Goal: Task Accomplishment & Management: Use online tool/utility

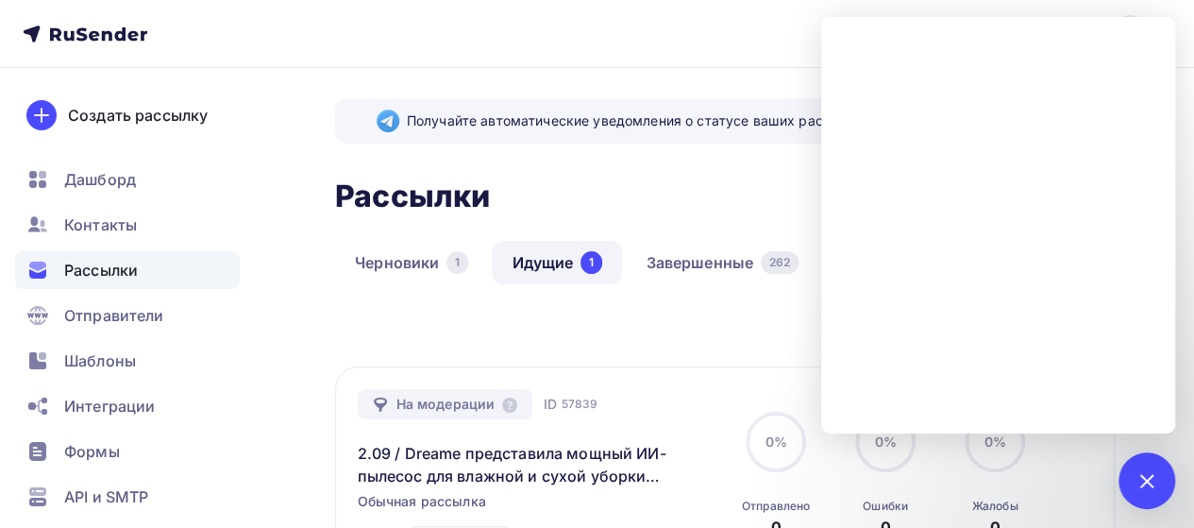
click at [627, 39] on nav "[EMAIL_ADDRESS][DOMAIN_NAME] Аккаунт Тарифы Выйти Создать рассылку [GEOGRAPHIC_…" at bounding box center [597, 34] width 1194 height 68
click at [140, 112] on div "Создать рассылку" at bounding box center [138, 115] width 140 height 23
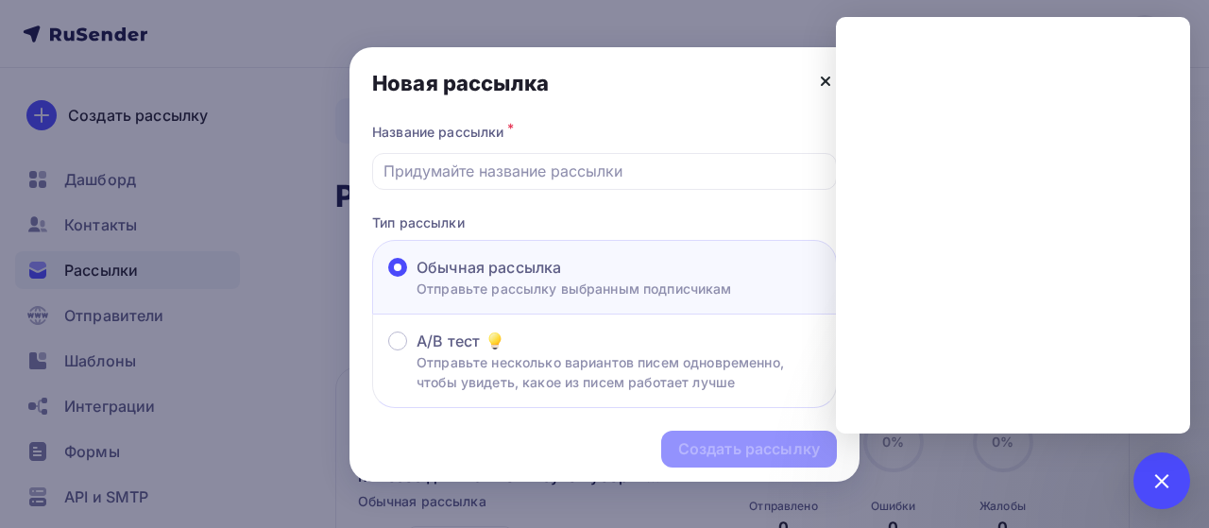
click at [821, 80] on icon at bounding box center [825, 81] width 23 height 23
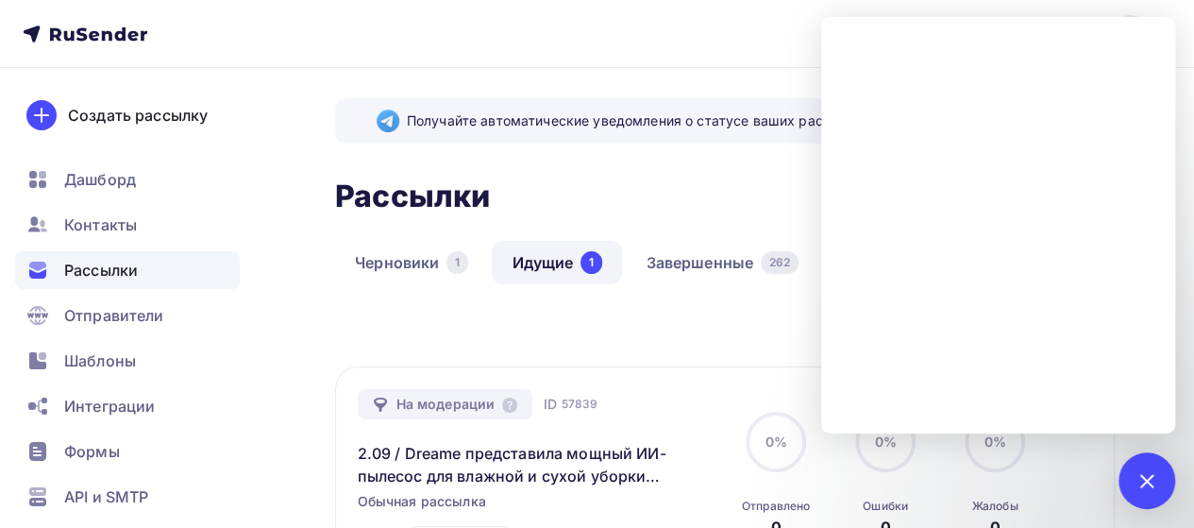
click at [635, 187] on div "Рассылки Рассылки Создать рассылку" at bounding box center [725, 196] width 780 height 44
click at [1140, 478] on div at bounding box center [1146, 479] width 25 height 25
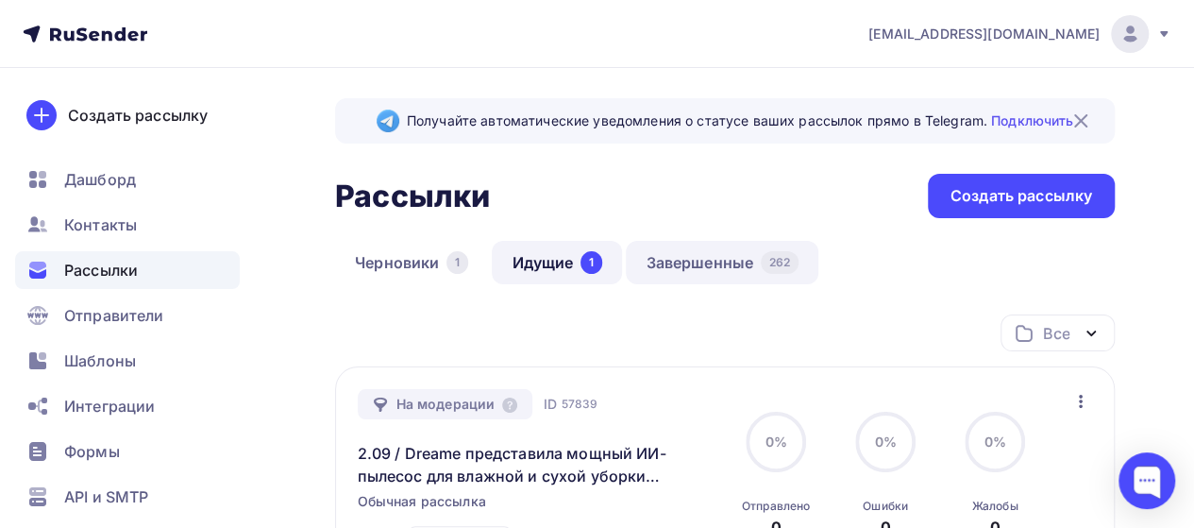
click at [721, 268] on link "Завершенные 262" at bounding box center [722, 262] width 193 height 43
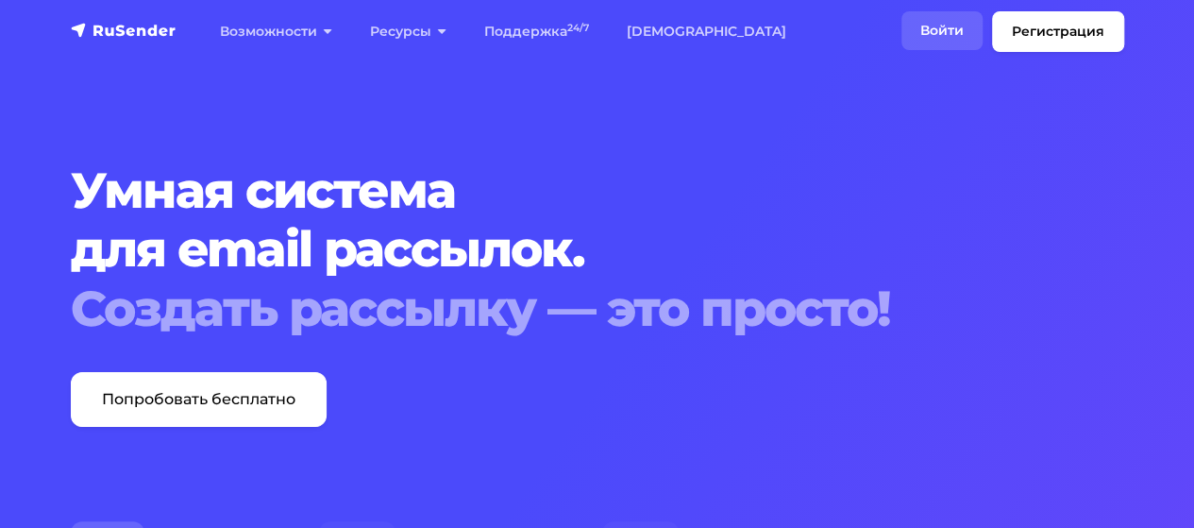
click at [939, 32] on link "Войти" at bounding box center [942, 30] width 81 height 39
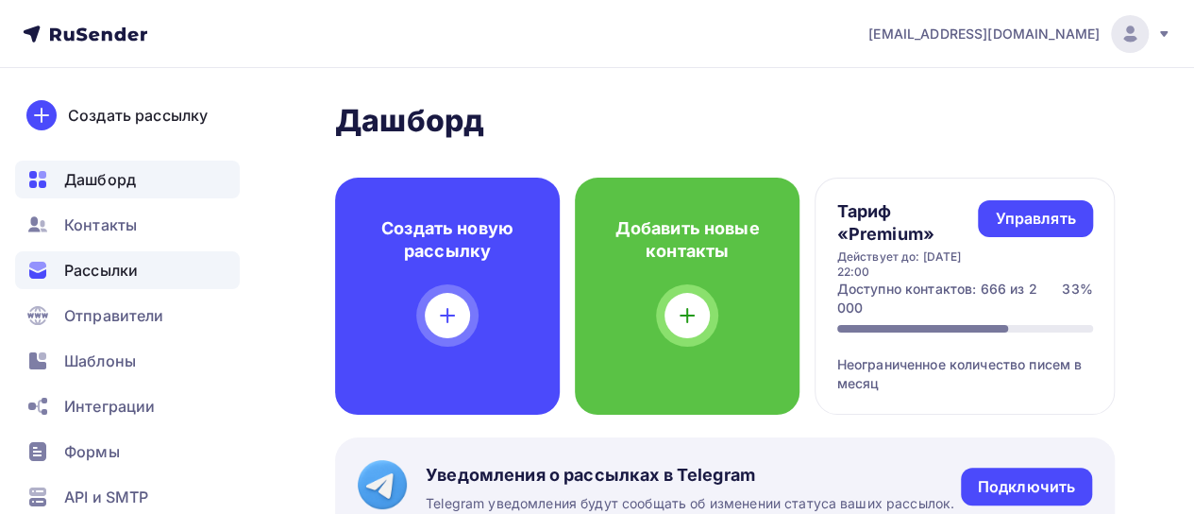
click at [87, 267] on span "Рассылки" at bounding box center [101, 270] width 74 height 23
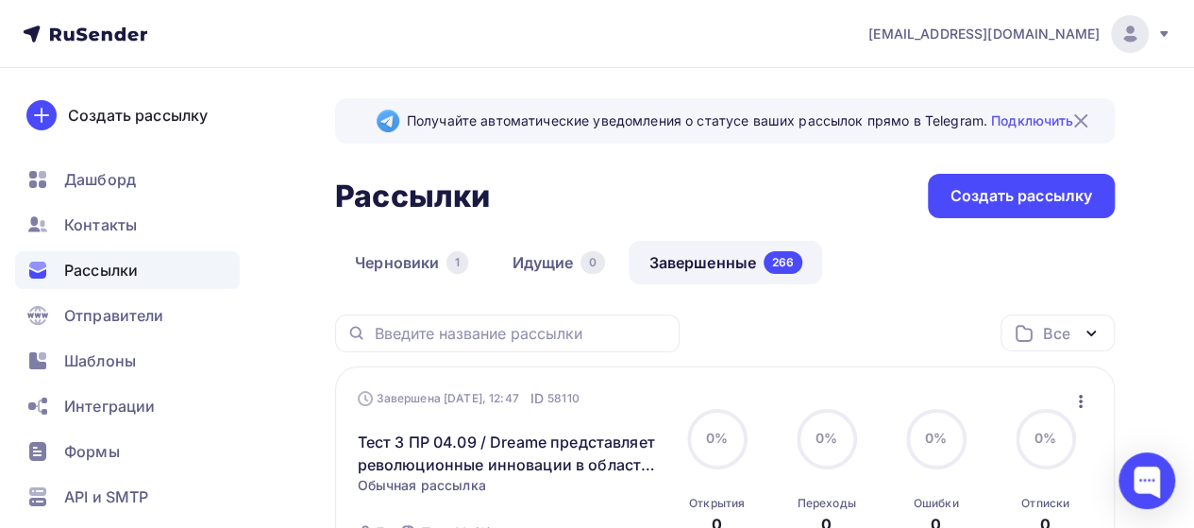
click at [1081, 401] on icon "button" at bounding box center [1081, 401] width 4 height 13
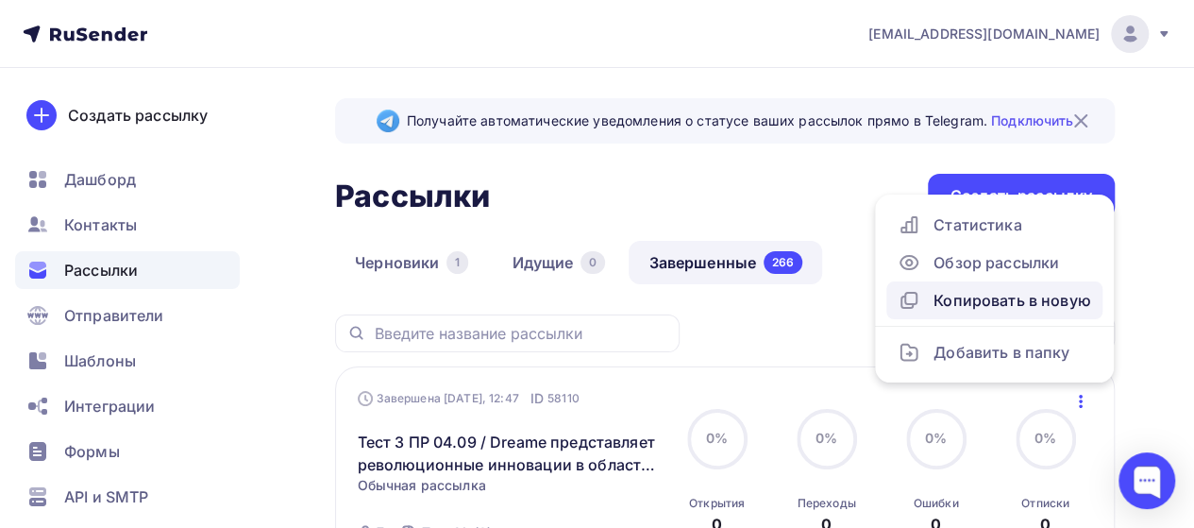
click at [1013, 301] on div "Копировать в новую" at bounding box center [995, 300] width 194 height 23
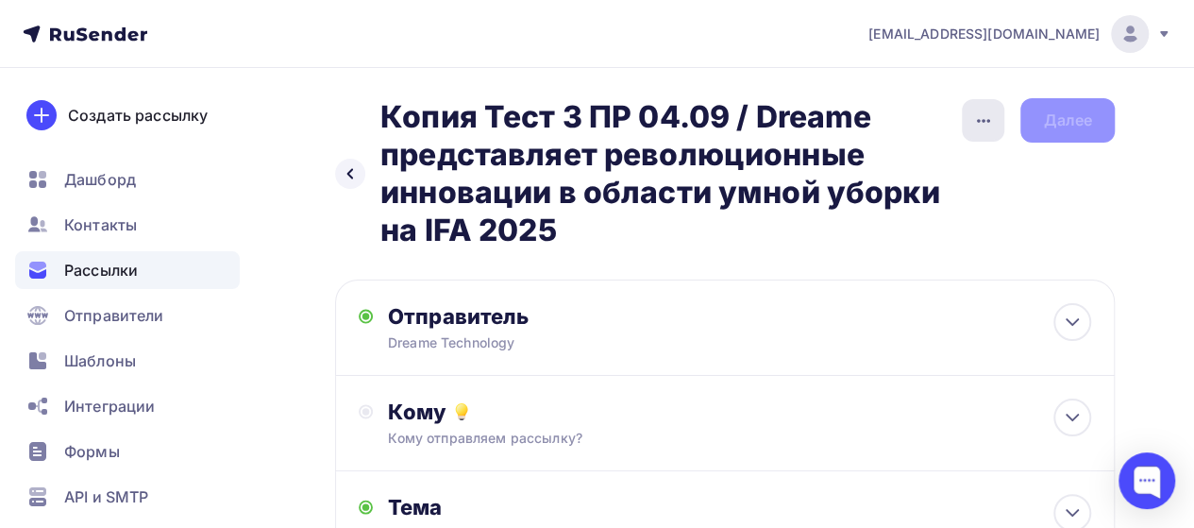
click at [973, 129] on icon "button" at bounding box center [984, 121] width 23 height 23
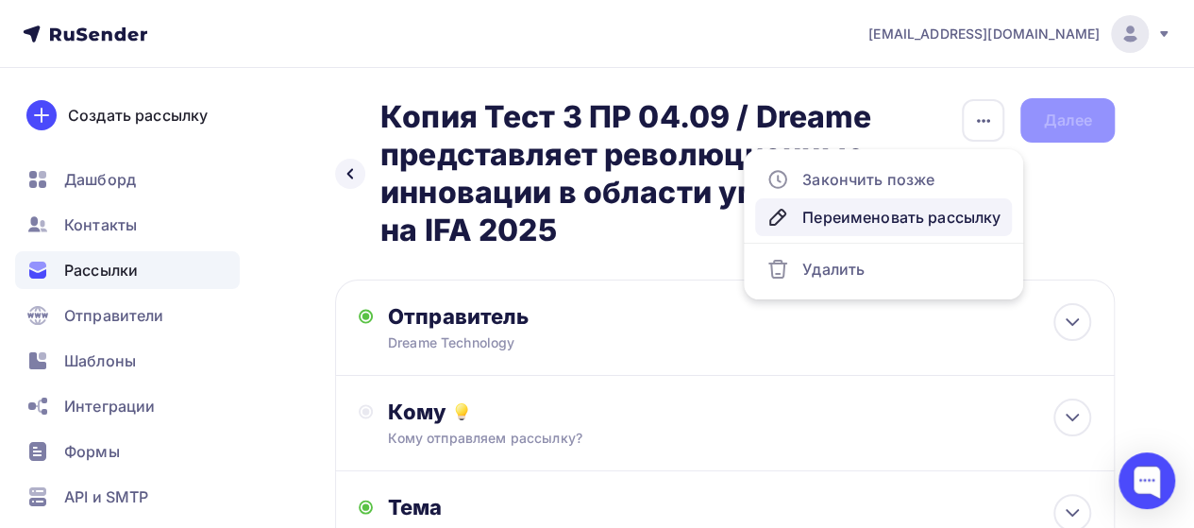
click at [891, 218] on div "Переименовать рассылку" at bounding box center [884, 217] width 234 height 23
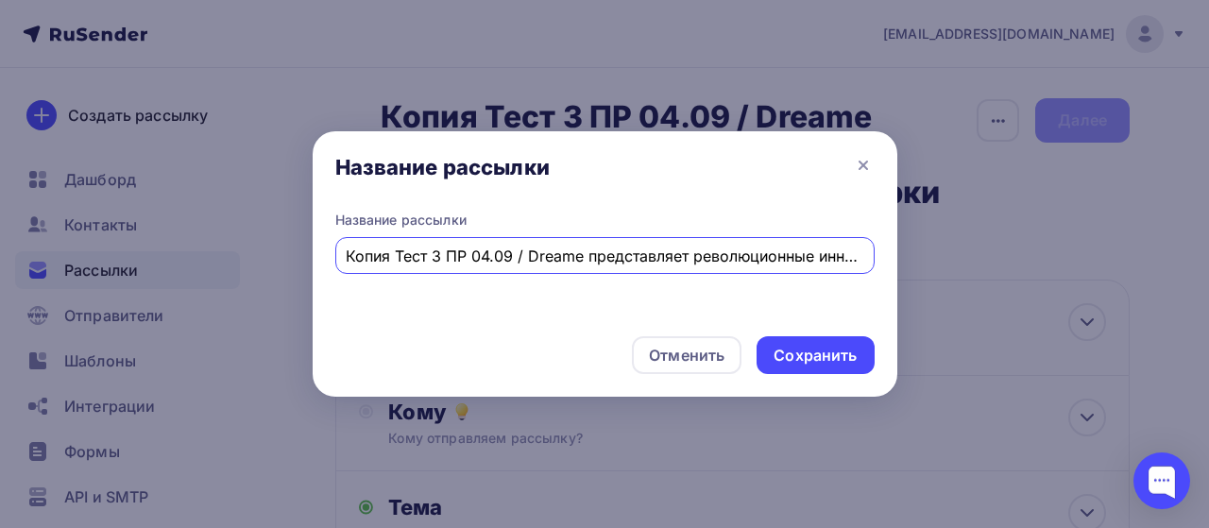
scroll to position [0, 310]
click at [424, 256] on input "Копия Тест 3 ПР 04.09 / Dreame представляет революционные инновации в области у…" at bounding box center [604, 256] width 517 height 23
click at [394, 256] on input "Копия Тест 3 ПР 04.09 / Dreame представляет революционные инновации в области у…" at bounding box center [604, 256] width 517 height 23
click at [388, 260] on input "Тест 3 ПР 04.09 / Dreame представляет революционные инновации в области умной у…" at bounding box center [604, 256] width 517 height 23
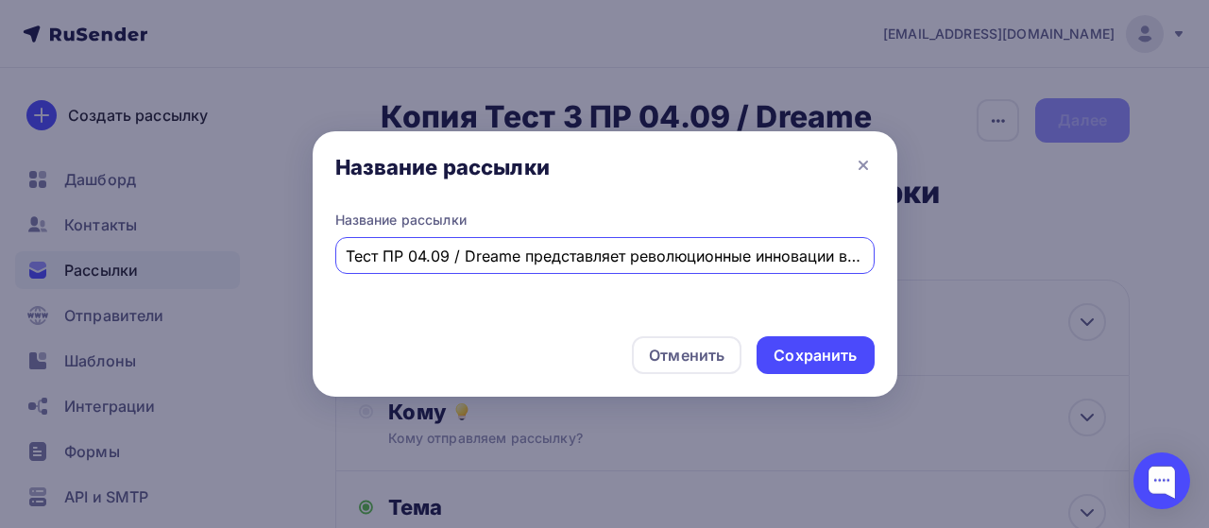
scroll to position [0, 247]
drag, startPoint x: 465, startPoint y: 258, endPoint x: 940, endPoint y: 260, distance: 475.9
click at [940, 260] on div "Название рассылки Название рассылки Тест ПР 04.09 / Dreame представляет революц…" at bounding box center [604, 264] width 1209 height 528
paste input "Dreame Europe сообщает о росте выручки на 139% за период с января по июль 2025 …"
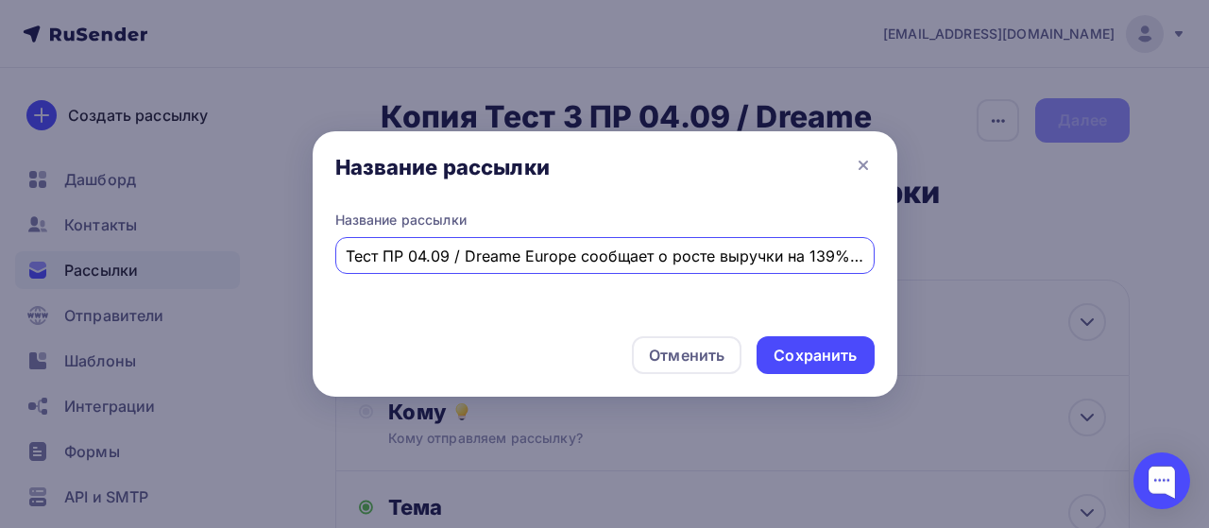
scroll to position [0, 273]
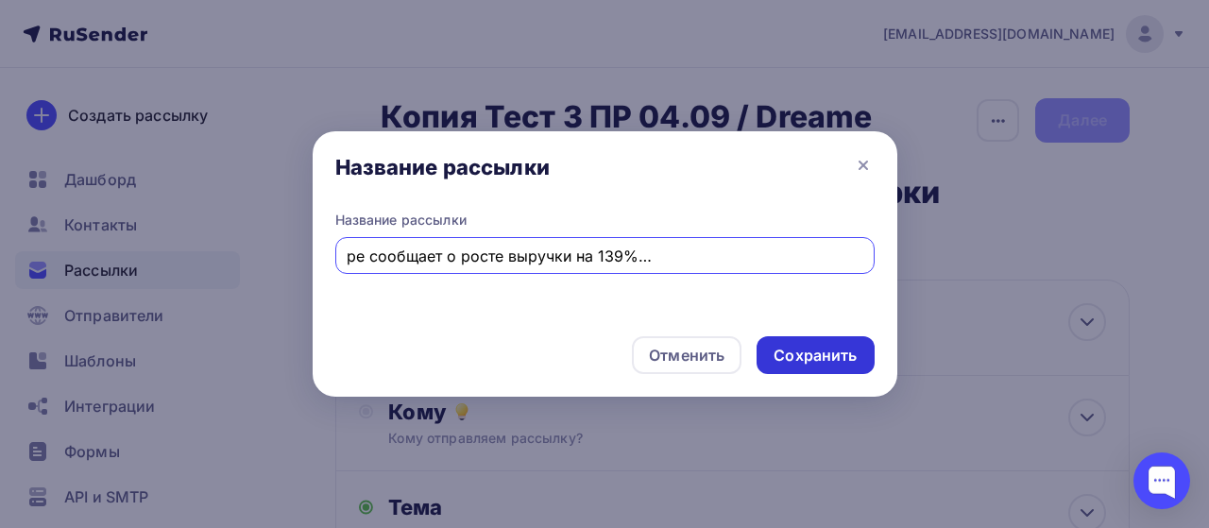
type input "Тест ПР 04.09 / Dreame Europe сообщает о росте выручки на 139% за период с янва…"
click at [825, 356] on div "Сохранить" at bounding box center [814, 356] width 83 height 22
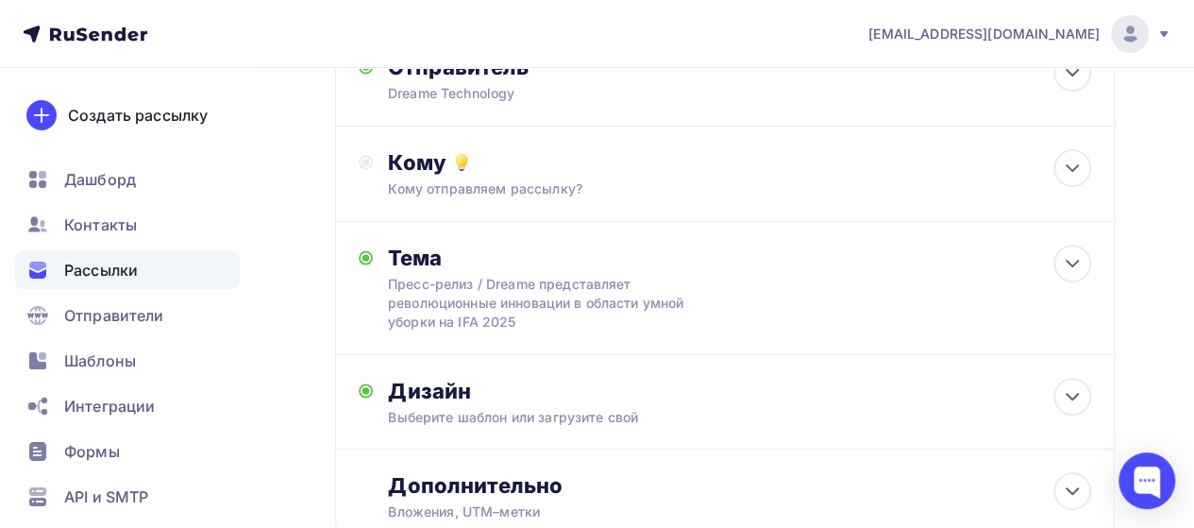
scroll to position [228, 0]
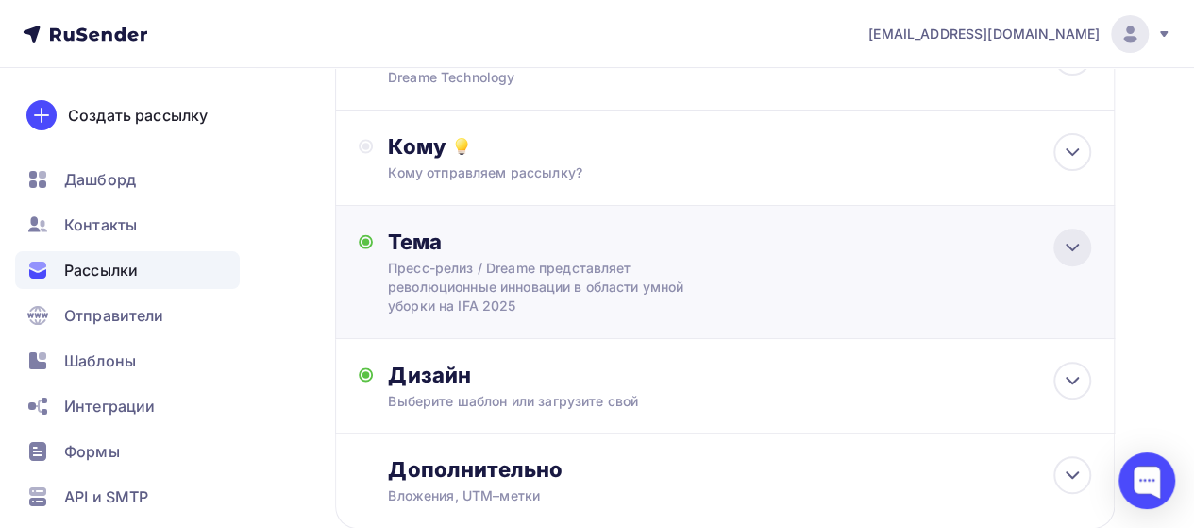
click at [1080, 259] on icon at bounding box center [1072, 247] width 23 height 23
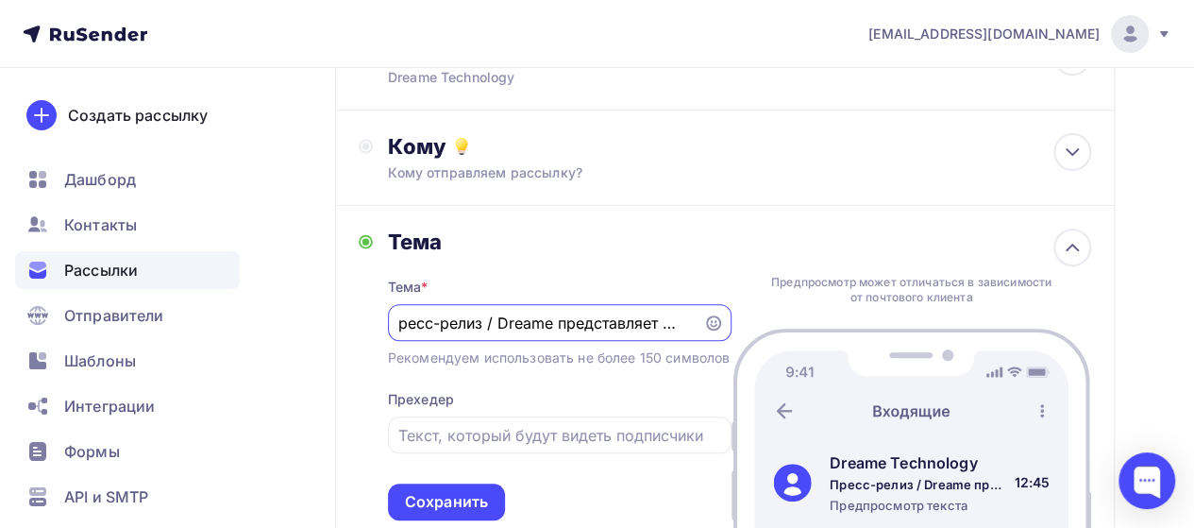
scroll to position [0, 0]
drag, startPoint x: 691, startPoint y: 360, endPoint x: 511, endPoint y: 376, distance: 181.1
click at [511, 341] on div "Пресс-релиз / Dreame представляет революционные инновации в области умной уборк…" at bounding box center [560, 322] width 344 height 37
paste input "Dreame Europe сообщает о росте выручки на 139% за период с января по июль 2025 …"
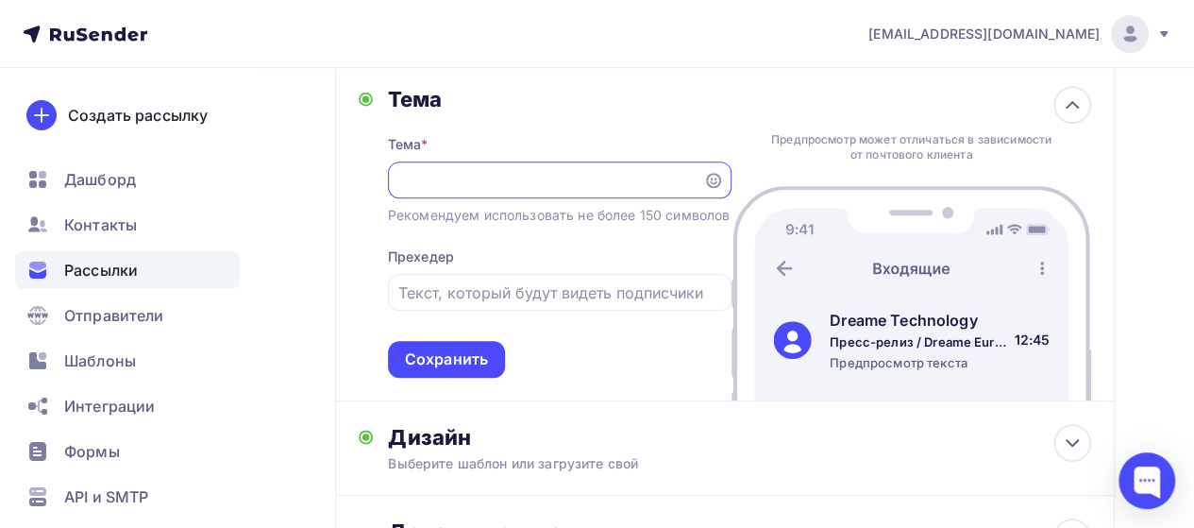
scroll to position [382, 0]
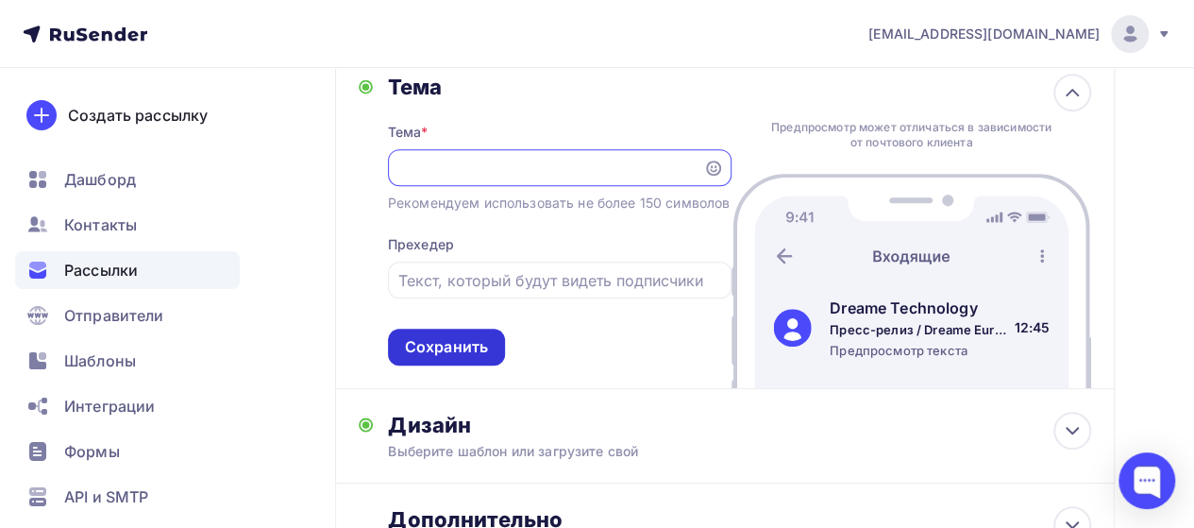
type input "Пресс-релиз / Dreame Europe сообщает о росте выручки на 139% за период с января…"
click at [465, 358] on div "Сохранить" at bounding box center [446, 347] width 83 height 22
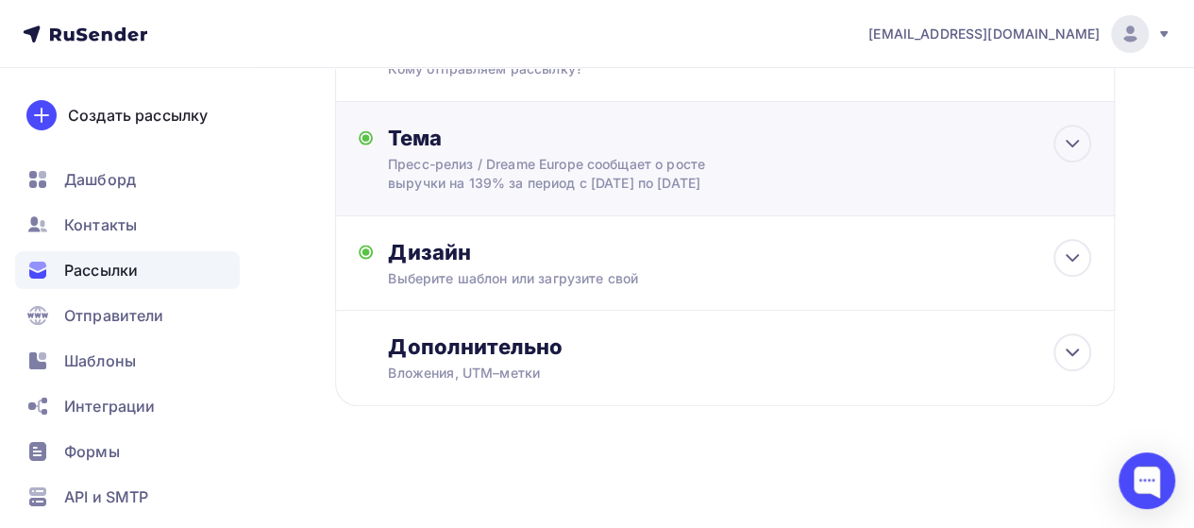
scroll to position [0, 0]
click at [882, 273] on div "Дизайн Выберите шаблон или загрузите свой Размер письма: 122 Kb Заменить шаблон…" at bounding box center [739, 263] width 703 height 49
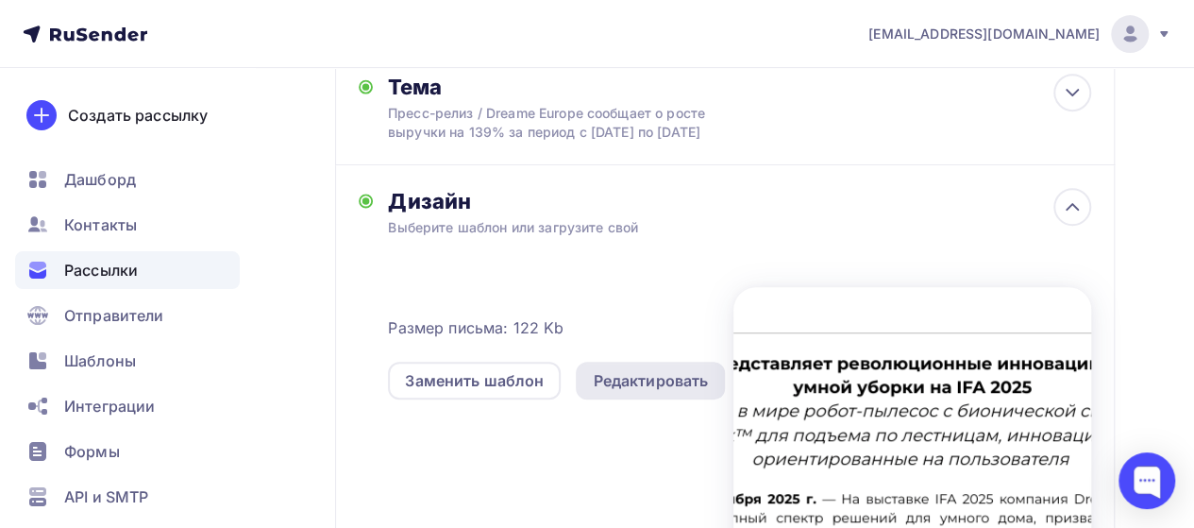
click at [618, 392] on div "Редактировать" at bounding box center [650, 380] width 115 height 23
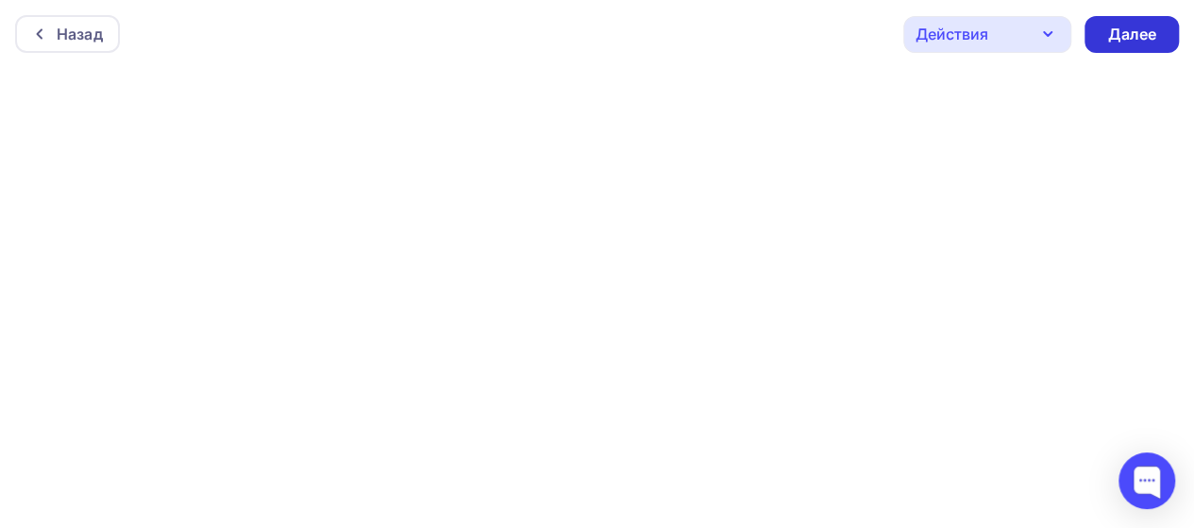
click at [1134, 30] on div "Далее" at bounding box center [1132, 35] width 49 height 22
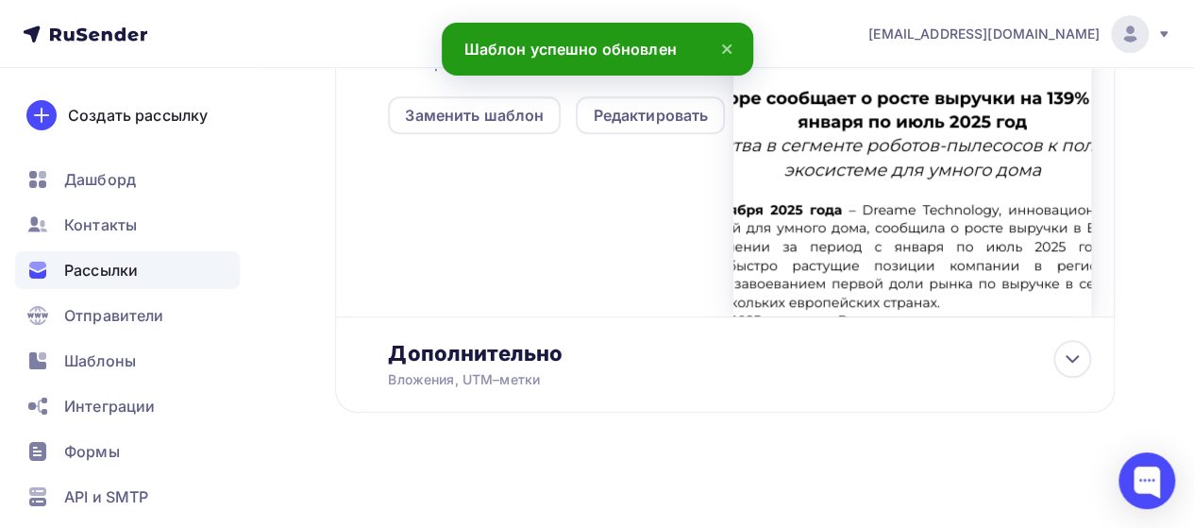
scroll to position [712, 0]
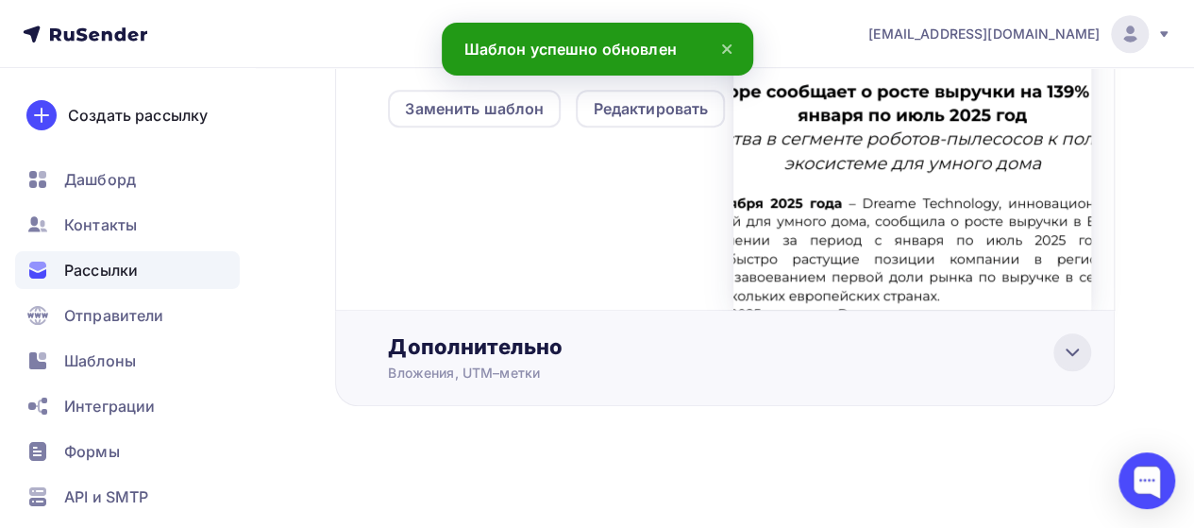
click at [1069, 364] on div at bounding box center [1073, 352] width 38 height 38
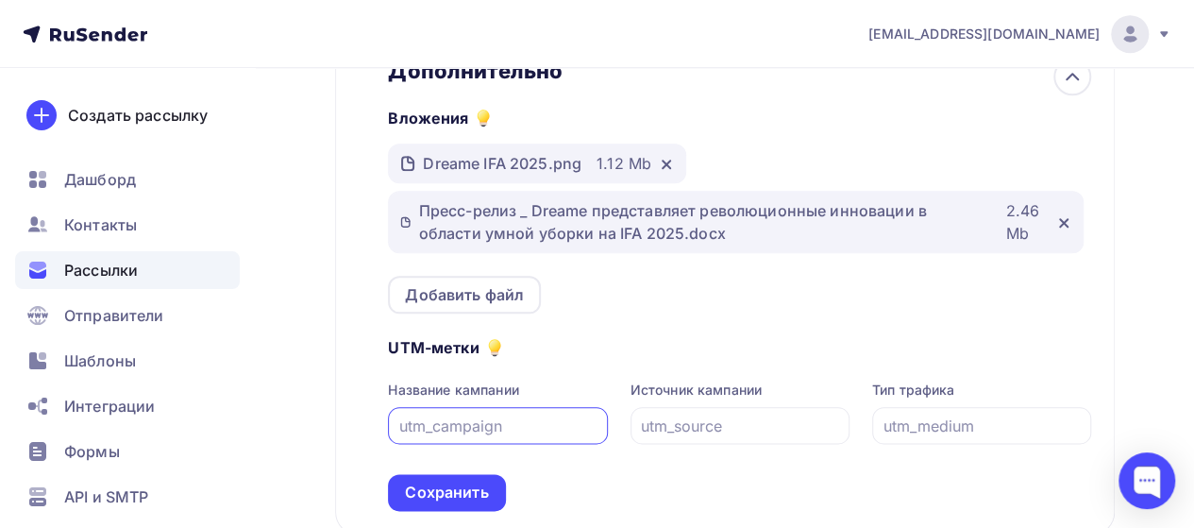
scroll to position [935, 0]
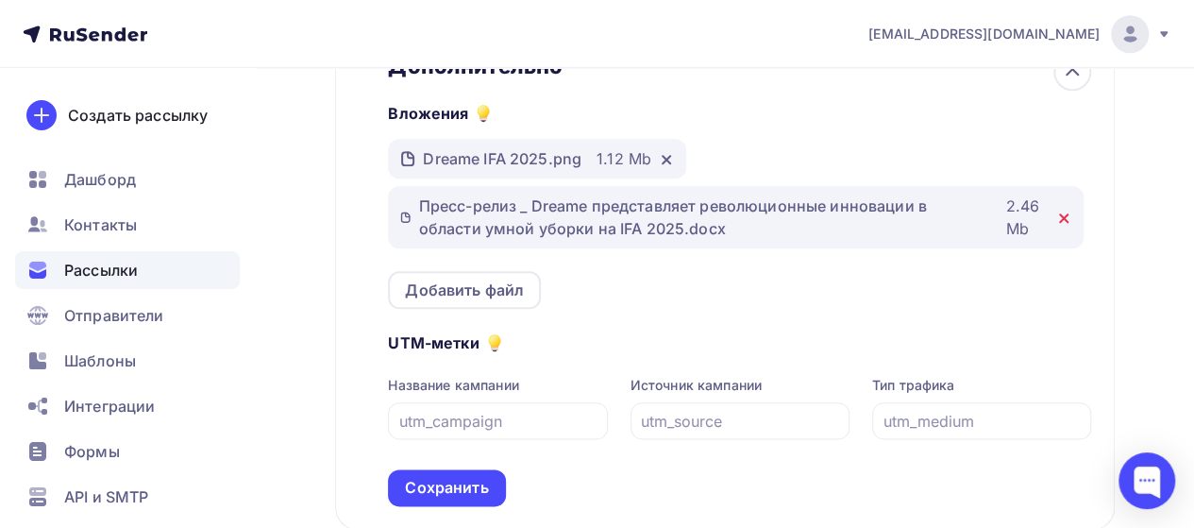
click at [1058, 226] on icon at bounding box center [1064, 218] width 15 height 15
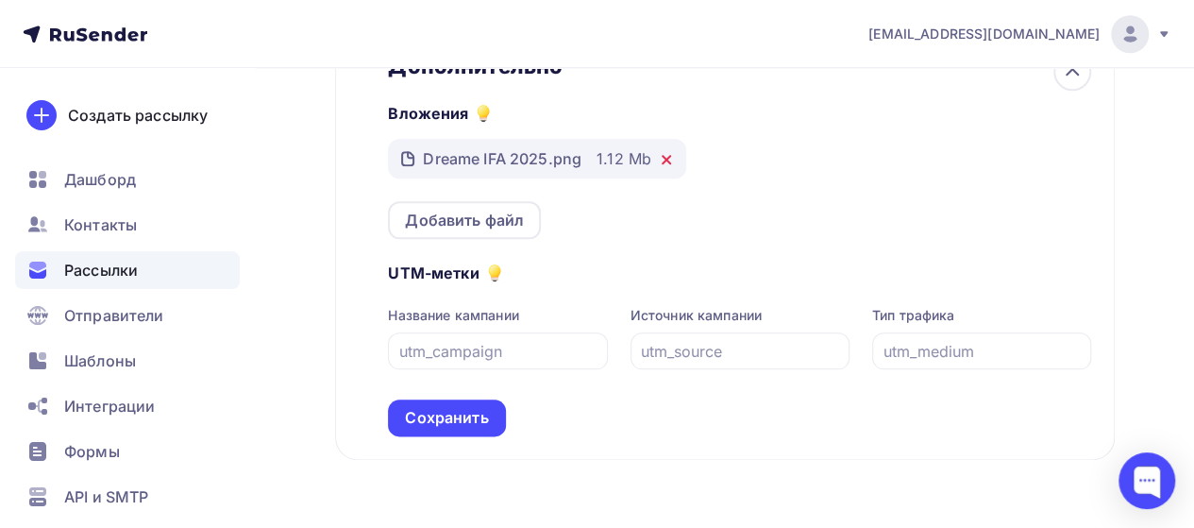
click at [665, 167] on icon at bounding box center [666, 159] width 15 height 15
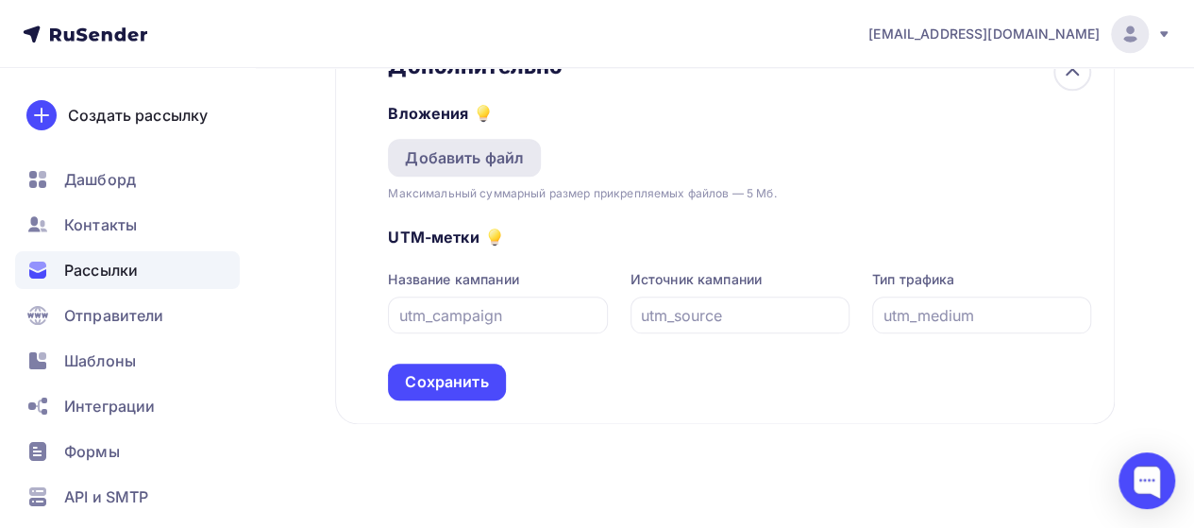
click at [480, 177] on div "Добавить файл" at bounding box center [464, 158] width 153 height 38
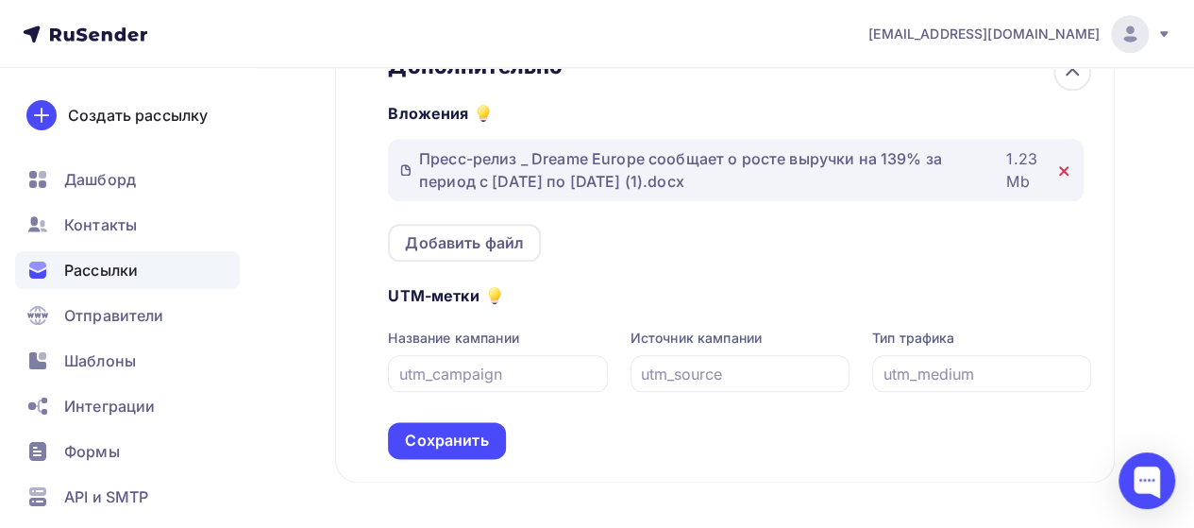
click at [1058, 178] on icon at bounding box center [1064, 170] width 15 height 15
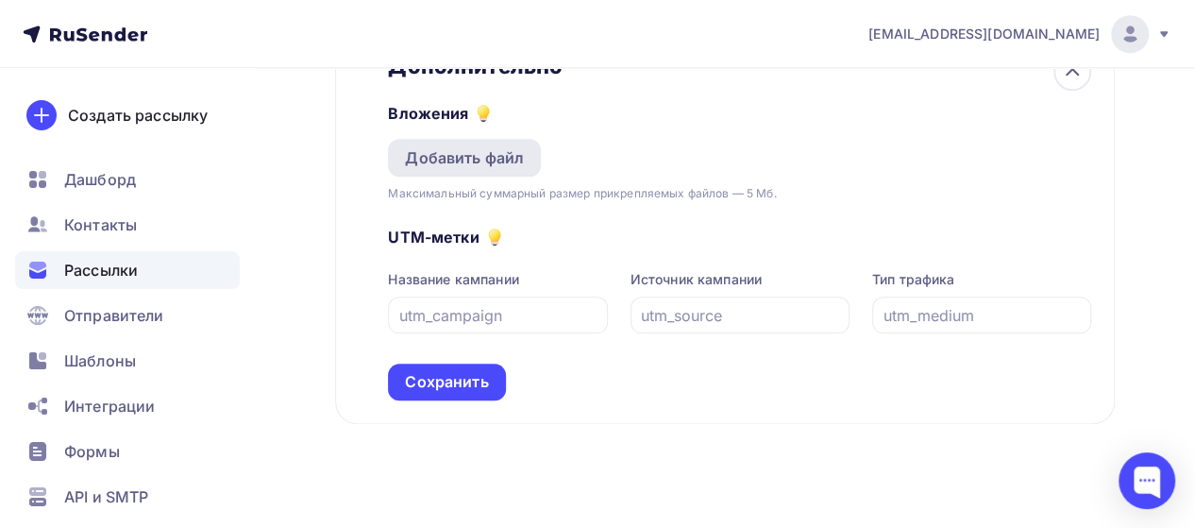
click at [514, 169] on div "Добавить файл" at bounding box center [464, 157] width 119 height 23
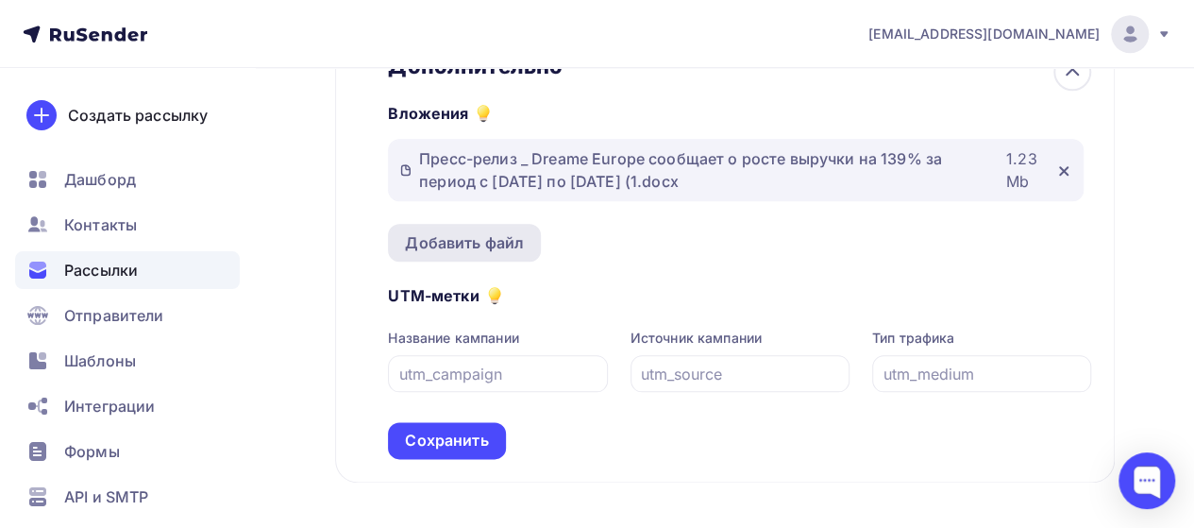
click at [458, 254] on div "Добавить файл" at bounding box center [464, 242] width 119 height 23
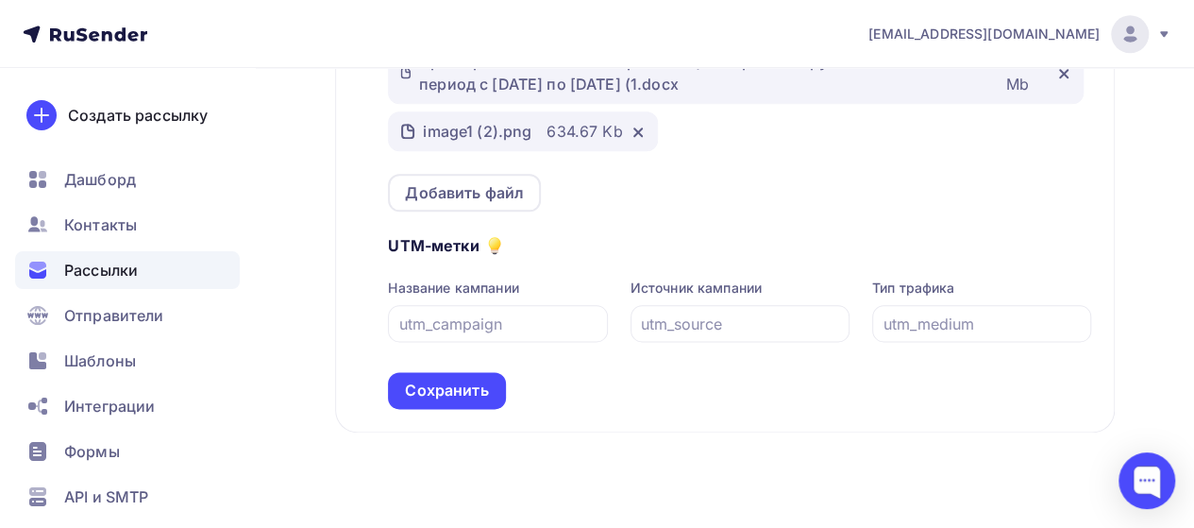
scroll to position [1037, 0]
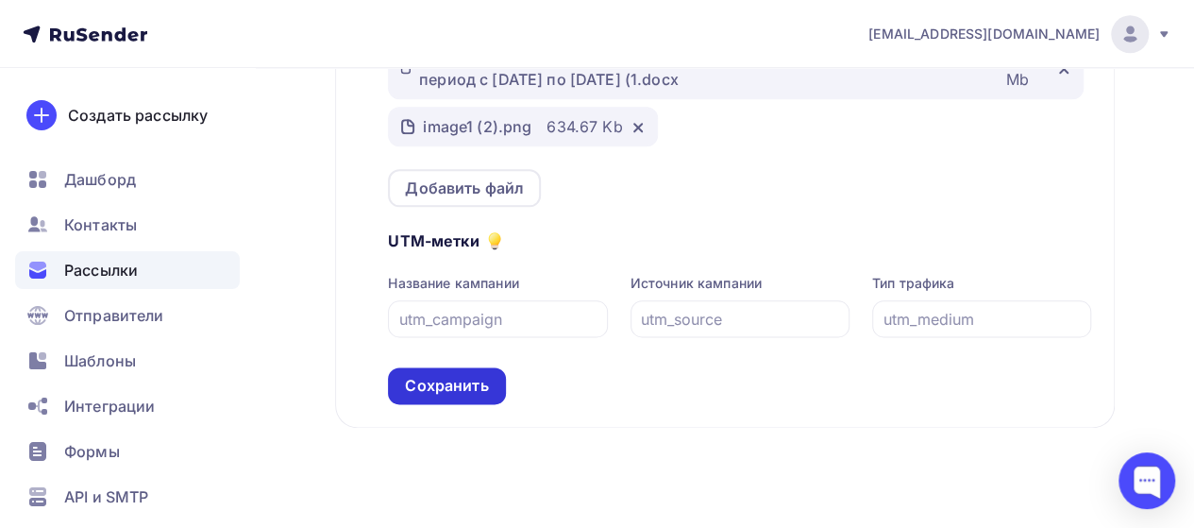
click at [434, 397] on div "Сохранить" at bounding box center [446, 386] width 83 height 22
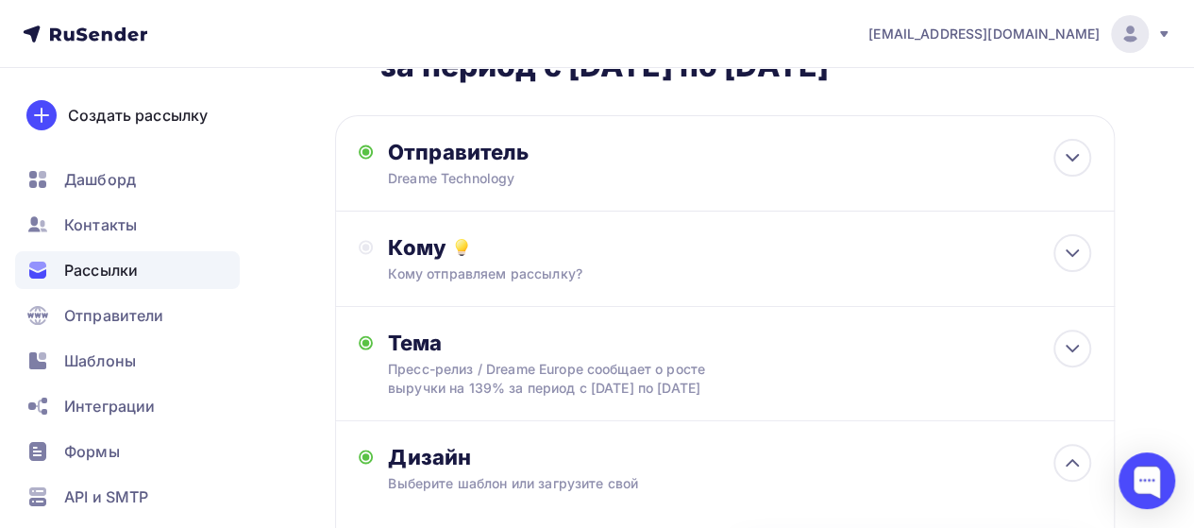
scroll to position [119, 0]
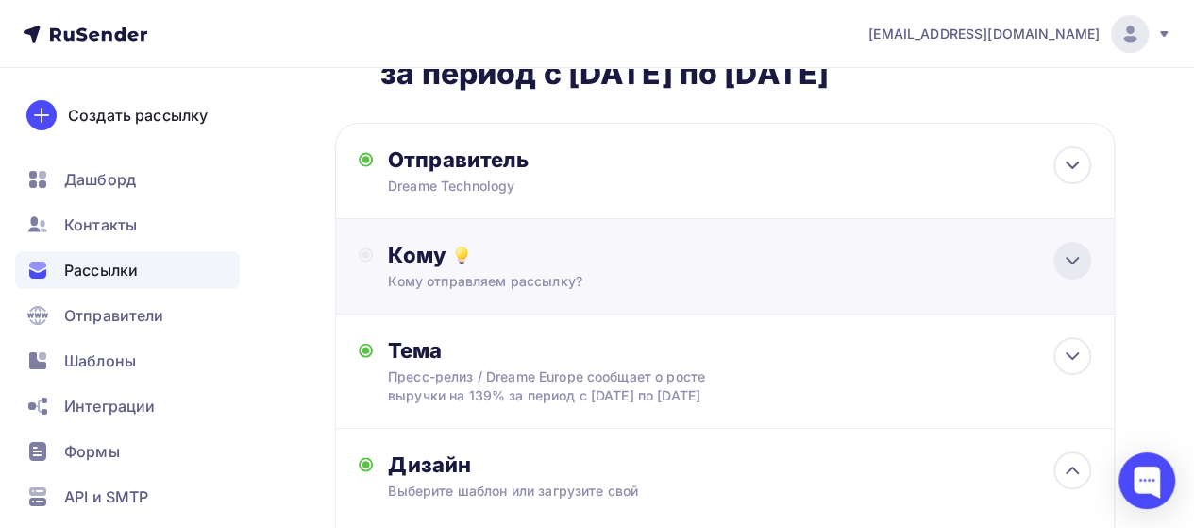
click at [1065, 272] on icon at bounding box center [1072, 260] width 23 height 23
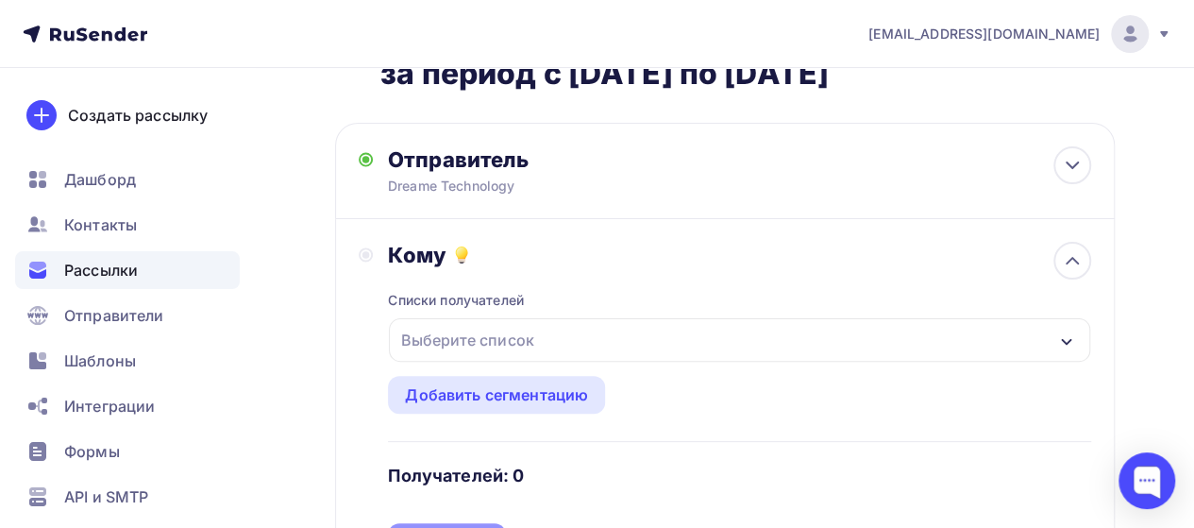
click at [509, 357] on div "Выберите список" at bounding box center [467, 340] width 147 height 34
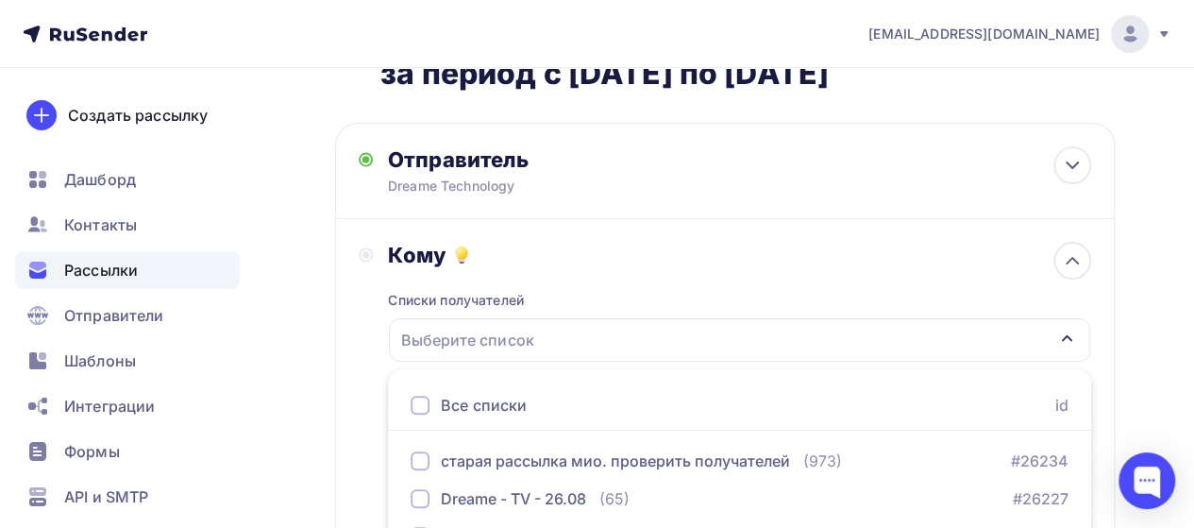
scroll to position [487, 0]
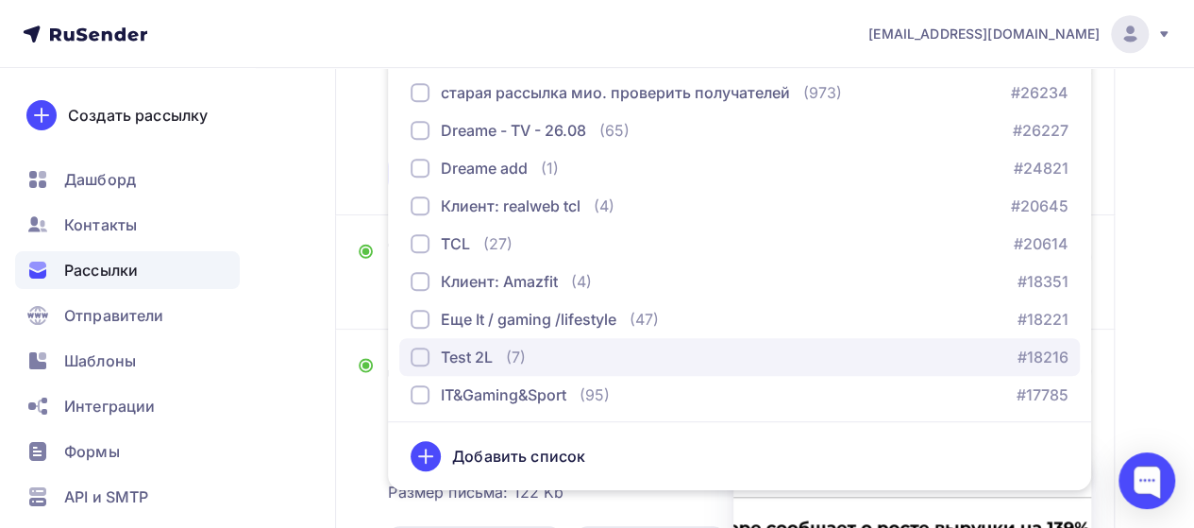
click at [470, 368] on div "Test 2L" at bounding box center [467, 357] width 52 height 23
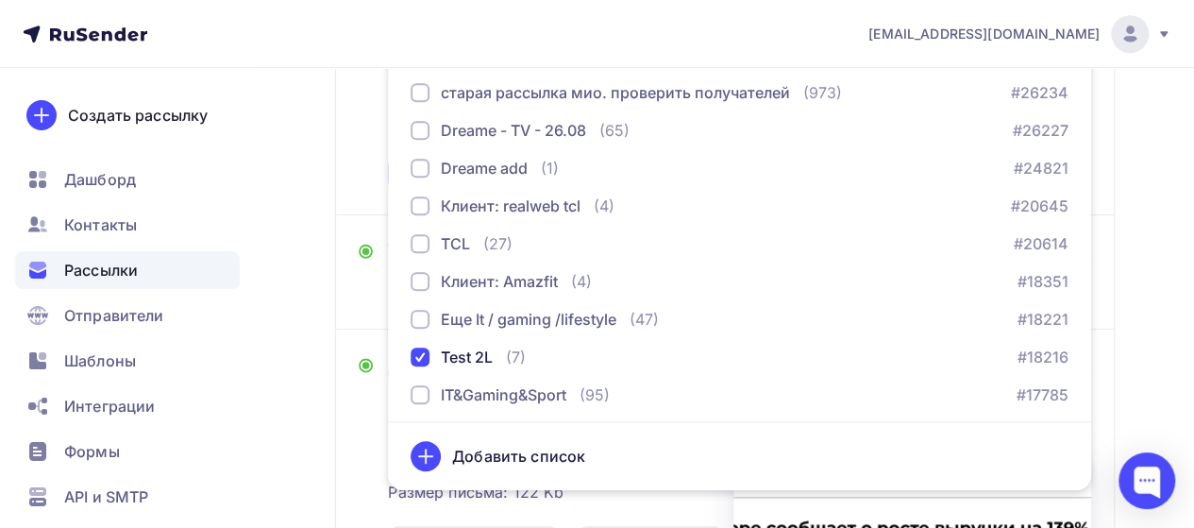
click at [357, 161] on div "Кому Списки получателей Test 2L Все списки id старая рассылка мио. проверить по…" at bounding box center [725, 33] width 780 height 364
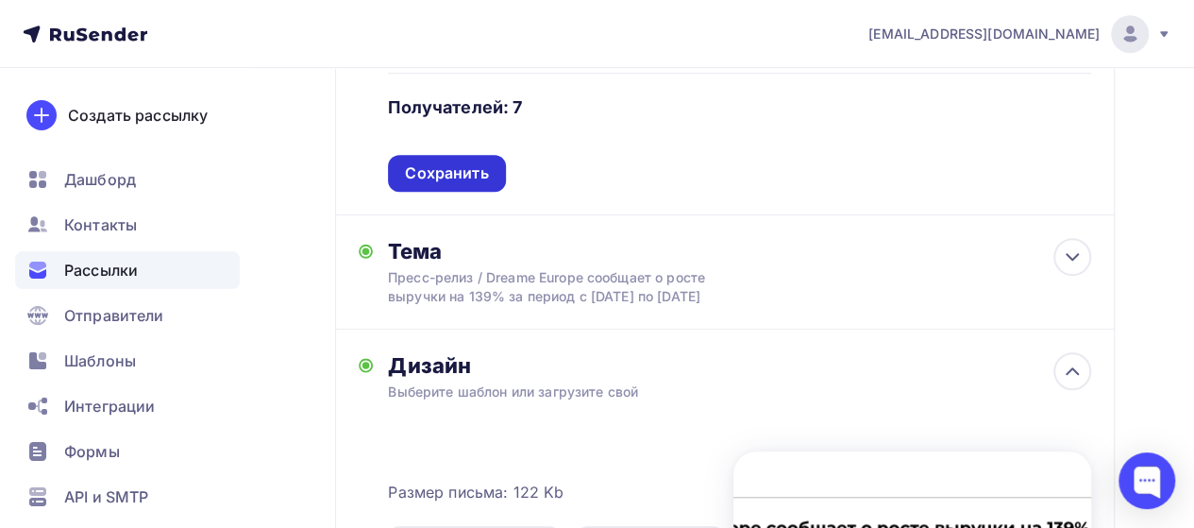
click at [470, 184] on div "Сохранить" at bounding box center [446, 173] width 83 height 22
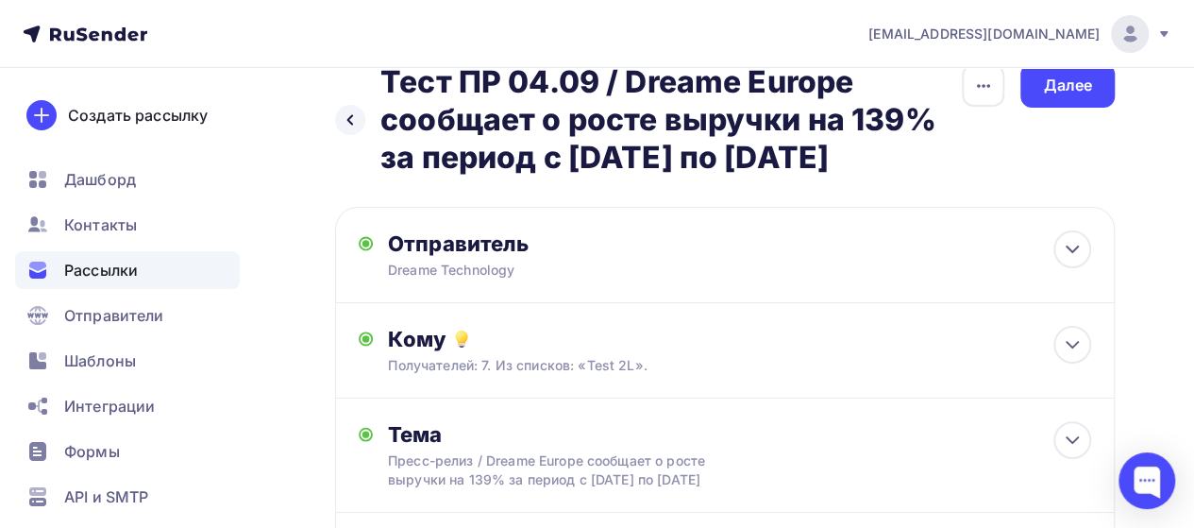
scroll to position [0, 0]
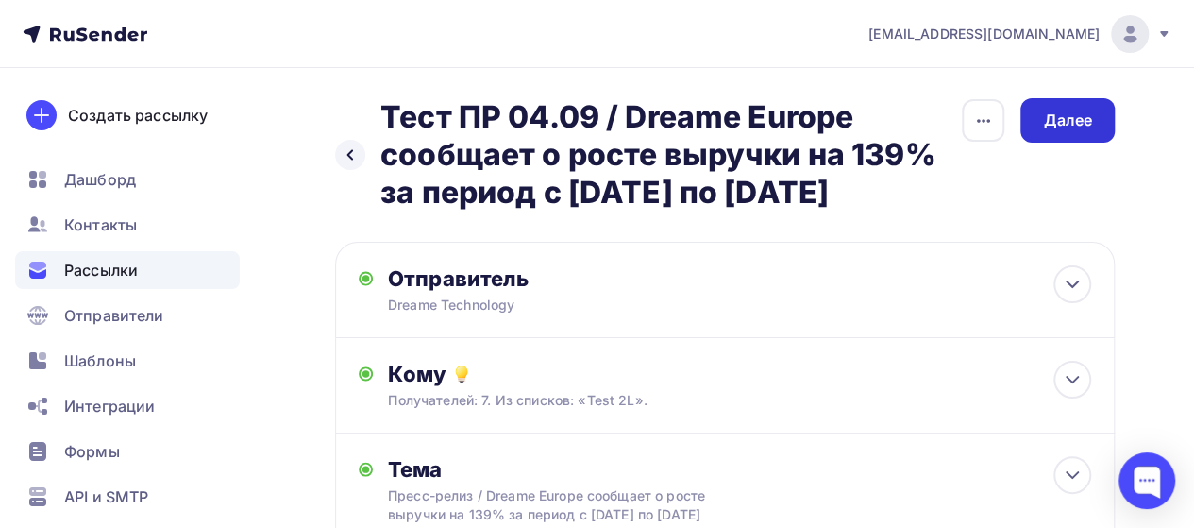
click at [1096, 118] on div "Далее" at bounding box center [1068, 120] width 94 height 44
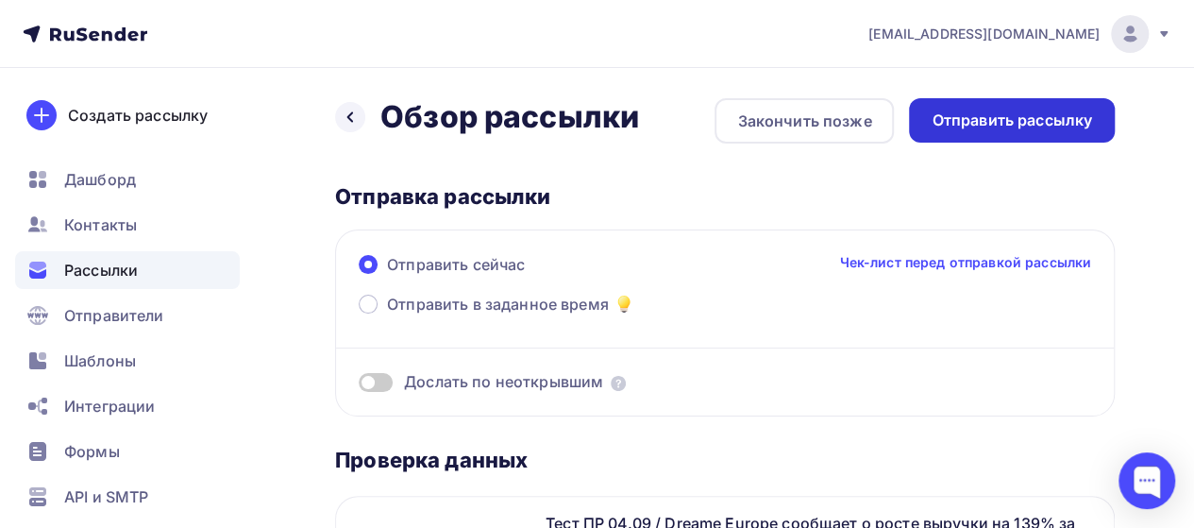
click at [1019, 118] on div "Отправить рассылку" at bounding box center [1012, 121] width 161 height 22
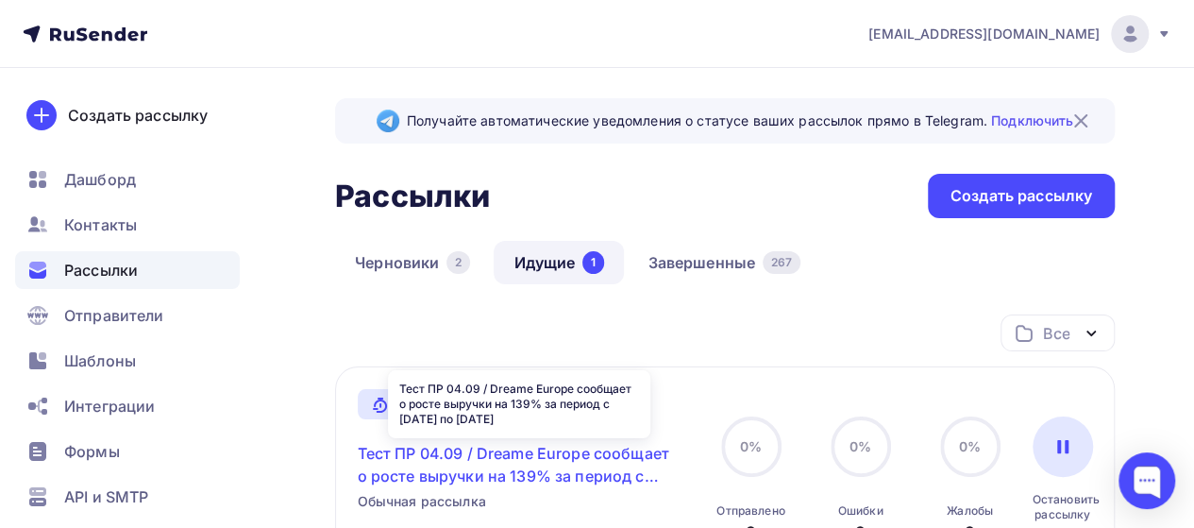
click at [564, 458] on link "Тест ПР 04.09 / Dreame Europe сообщает о росте выручки на 139% за период с янва…" at bounding box center [520, 464] width 324 height 45
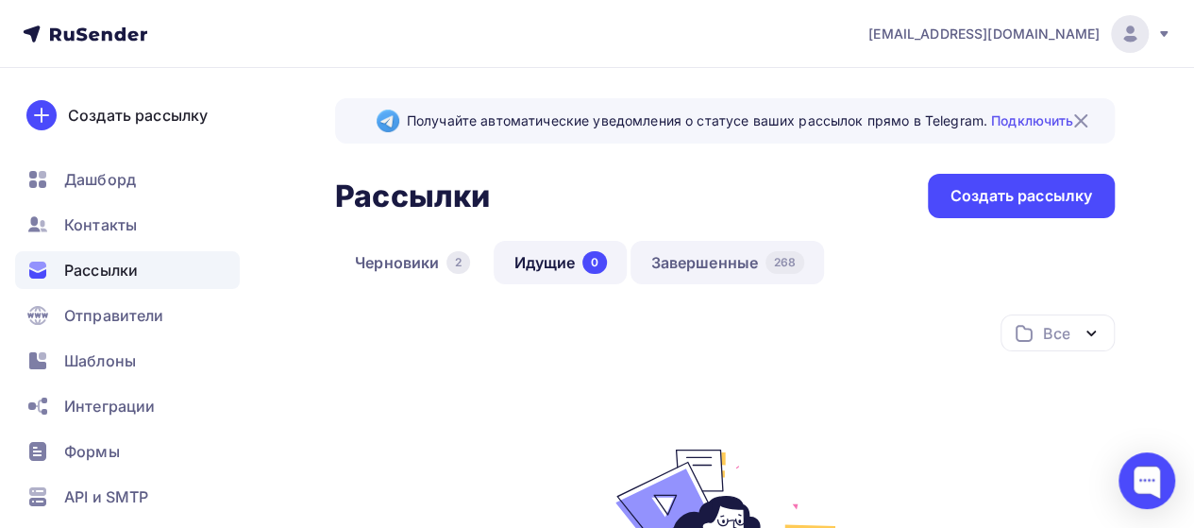
click at [705, 263] on link "Завершенные 268" at bounding box center [728, 262] width 194 height 43
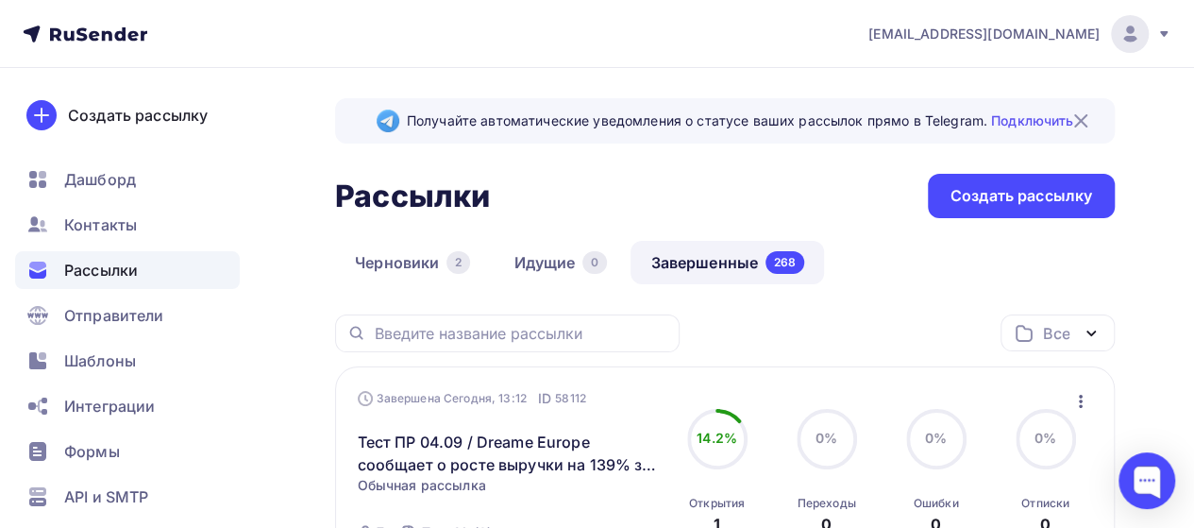
click at [1076, 403] on icon "button" at bounding box center [1081, 401] width 23 height 23
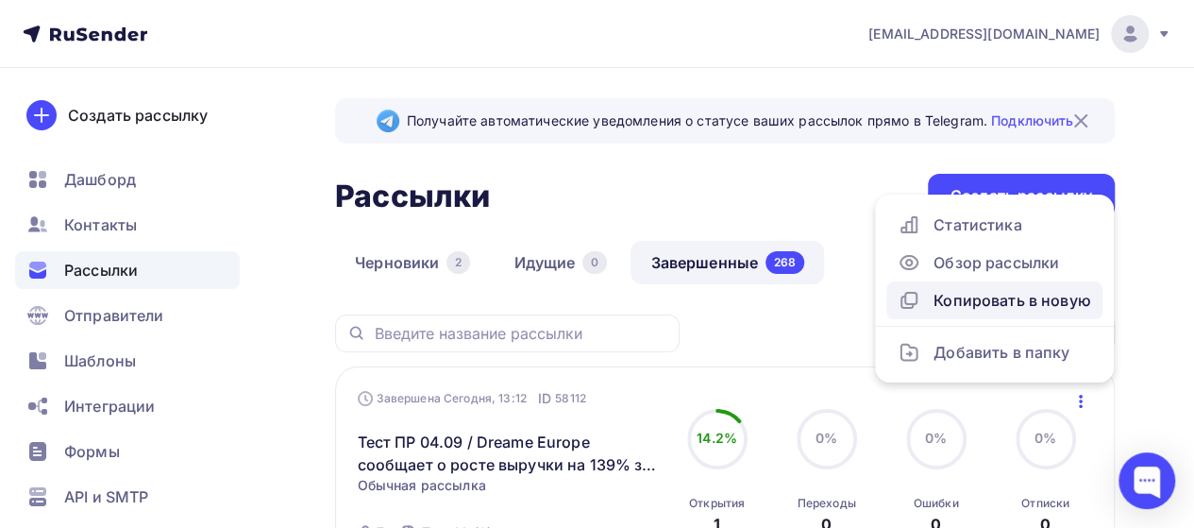
click at [1016, 298] on div "Копировать в новую" at bounding box center [995, 300] width 194 height 23
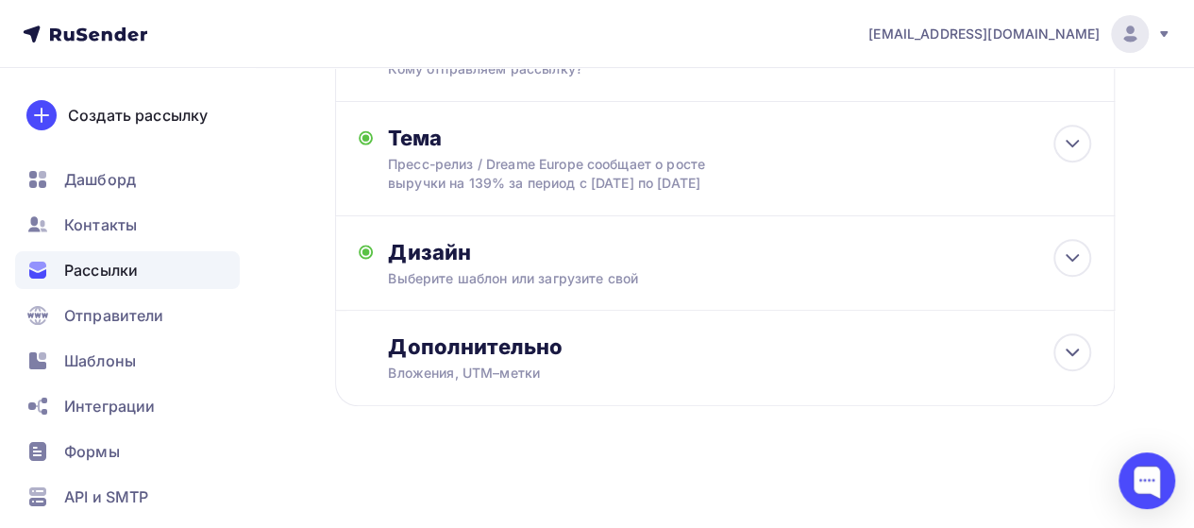
scroll to position [389, 0]
click at [1082, 269] on div at bounding box center [1073, 258] width 38 height 38
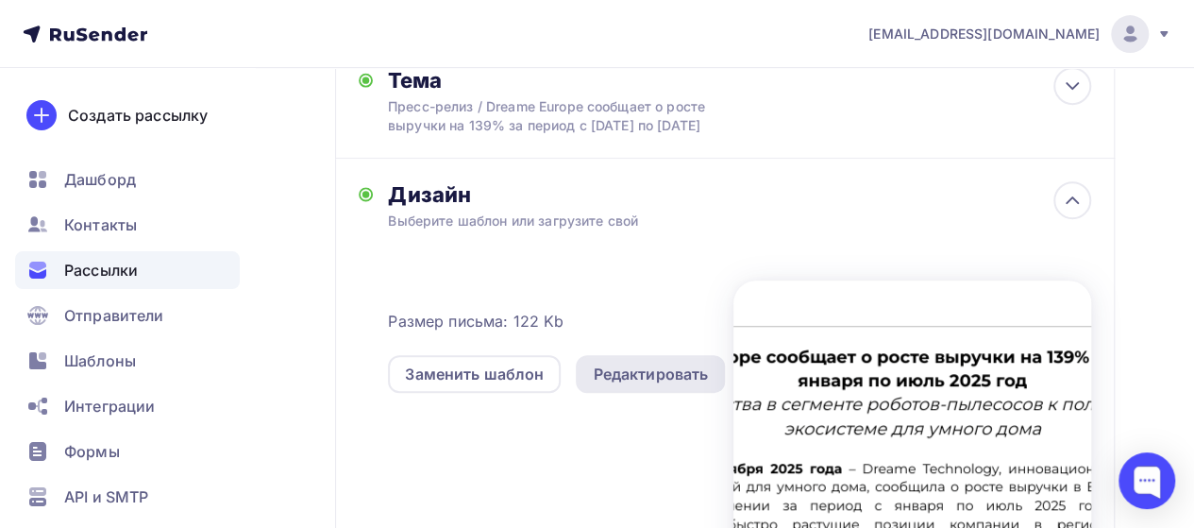
click at [676, 385] on div "Редактировать" at bounding box center [650, 374] width 115 height 23
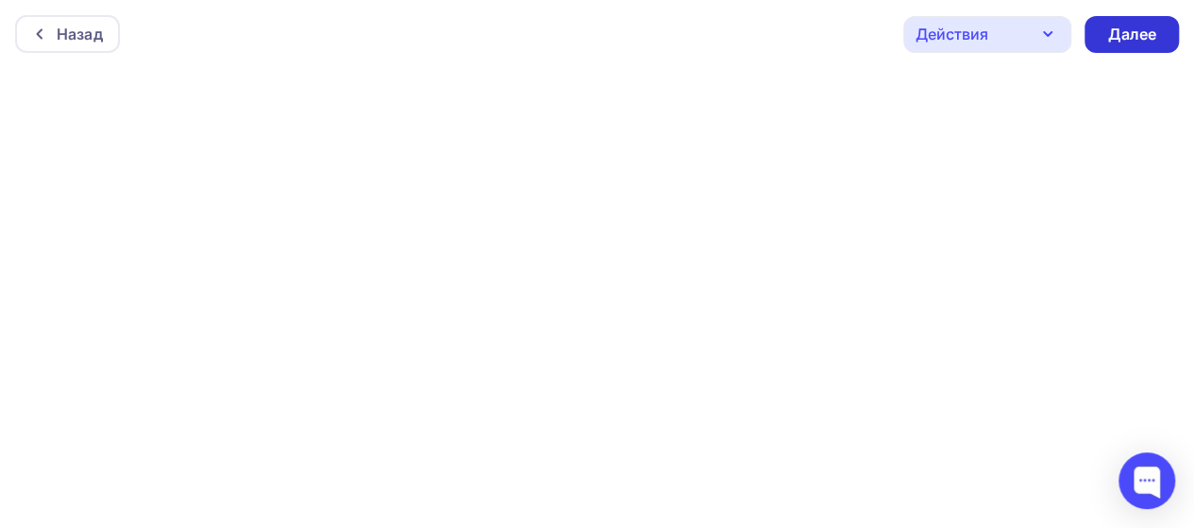
click at [1154, 22] on div "Далее" at bounding box center [1132, 34] width 94 height 37
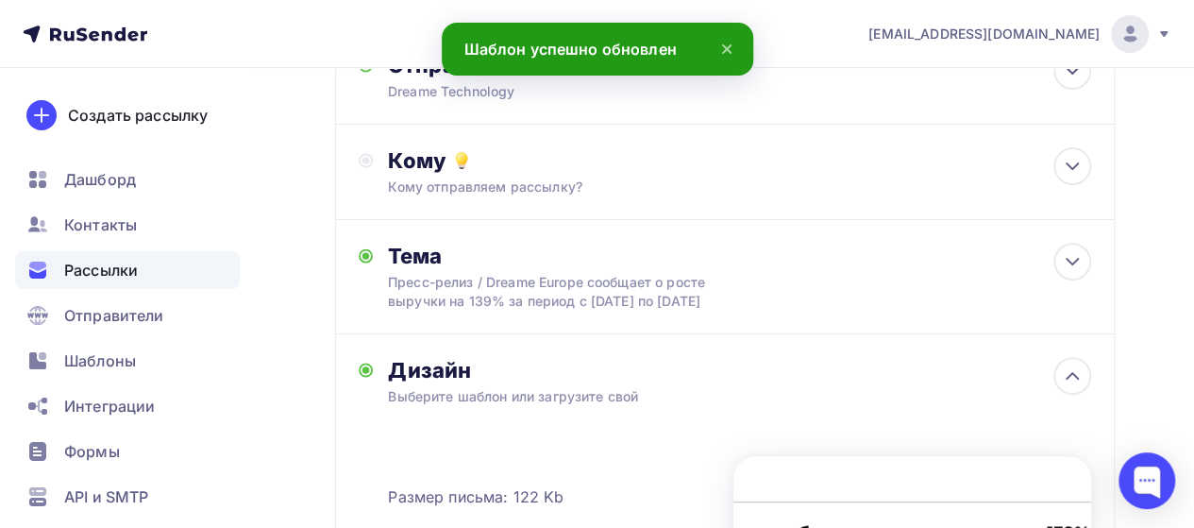
scroll to position [232, 0]
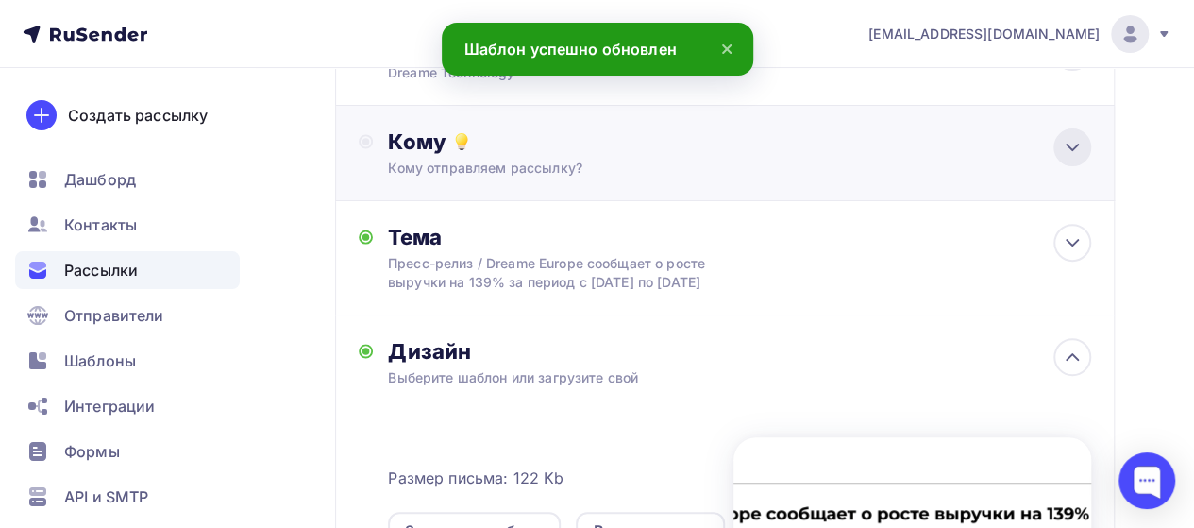
click at [1067, 159] on icon at bounding box center [1072, 147] width 23 height 23
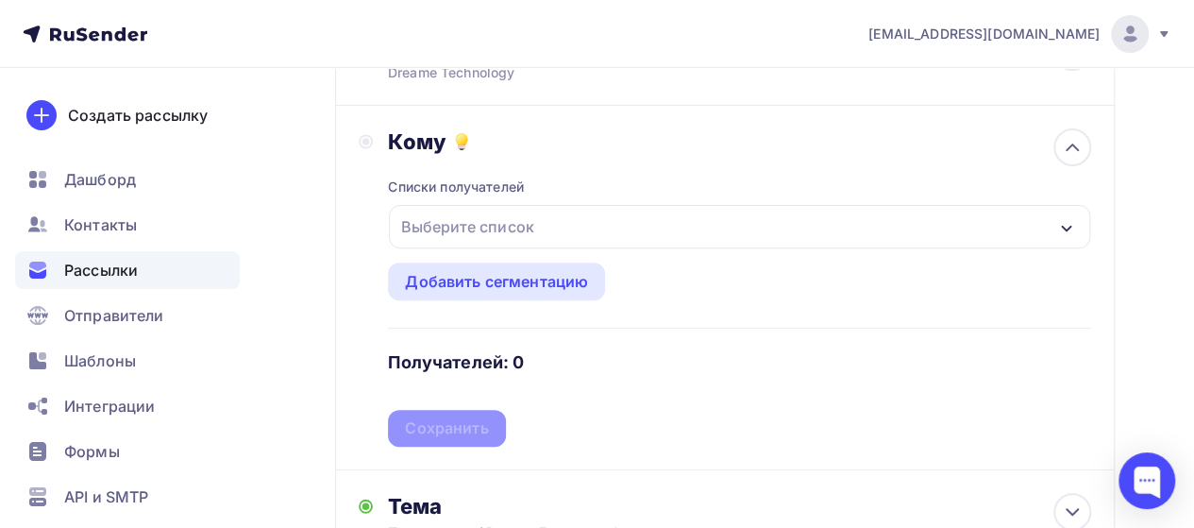
click at [536, 244] on div "Выберите список" at bounding box center [467, 227] width 147 height 34
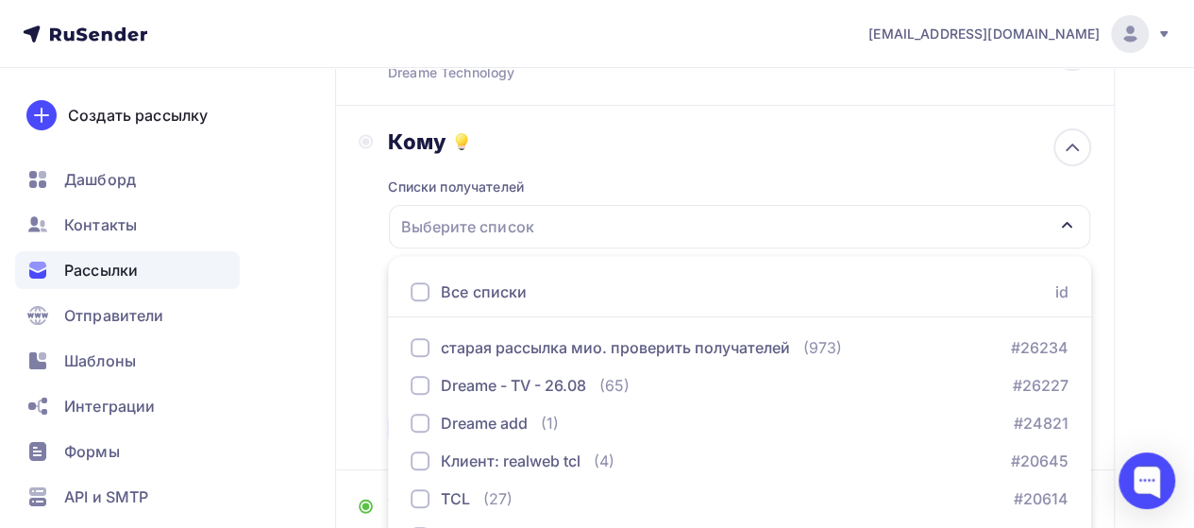
scroll to position [487, 0]
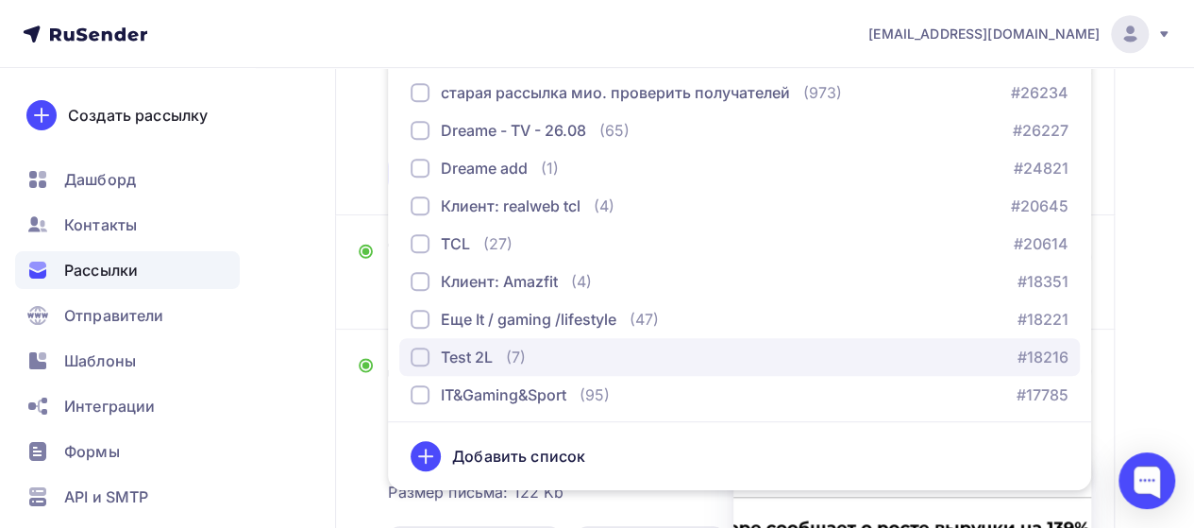
click at [442, 368] on div "Test 2L" at bounding box center [467, 357] width 52 height 23
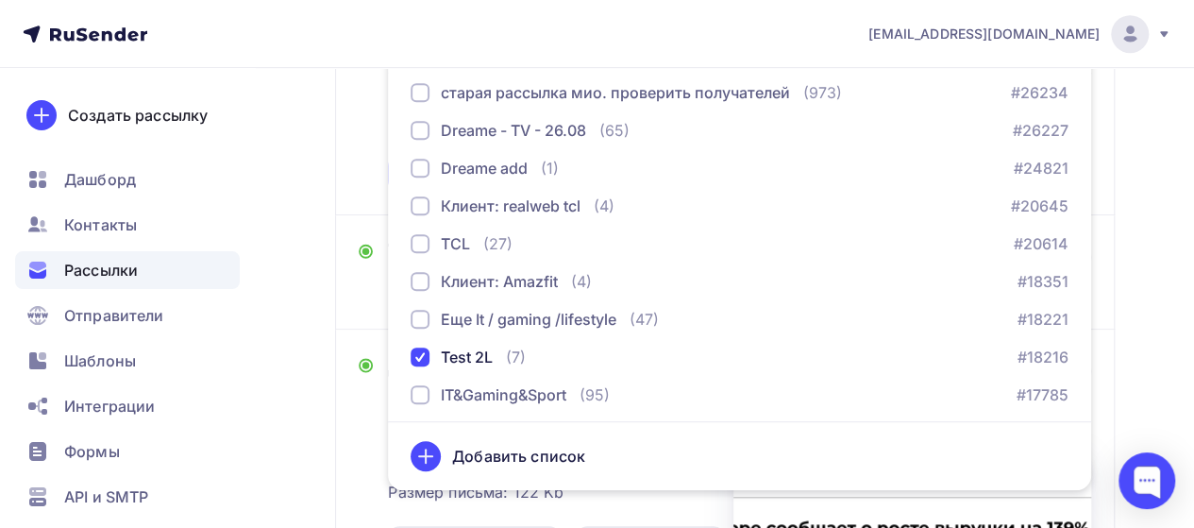
click at [362, 192] on div "Кому Списки получателей Test 2L Все списки id старая рассылка мио. проверить по…" at bounding box center [725, 32] width 733 height 318
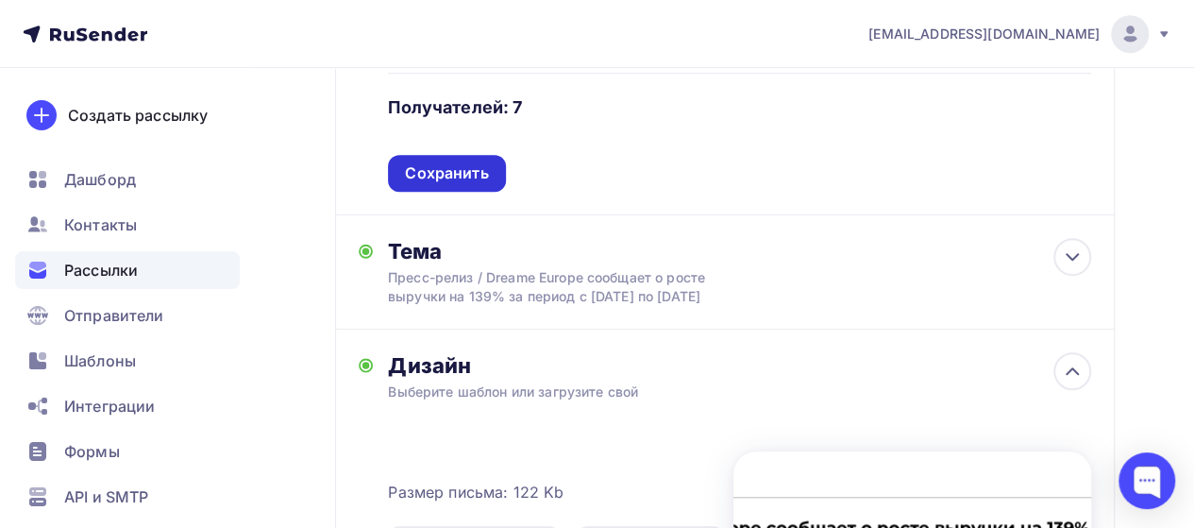
click at [472, 184] on div "Сохранить" at bounding box center [446, 173] width 83 height 22
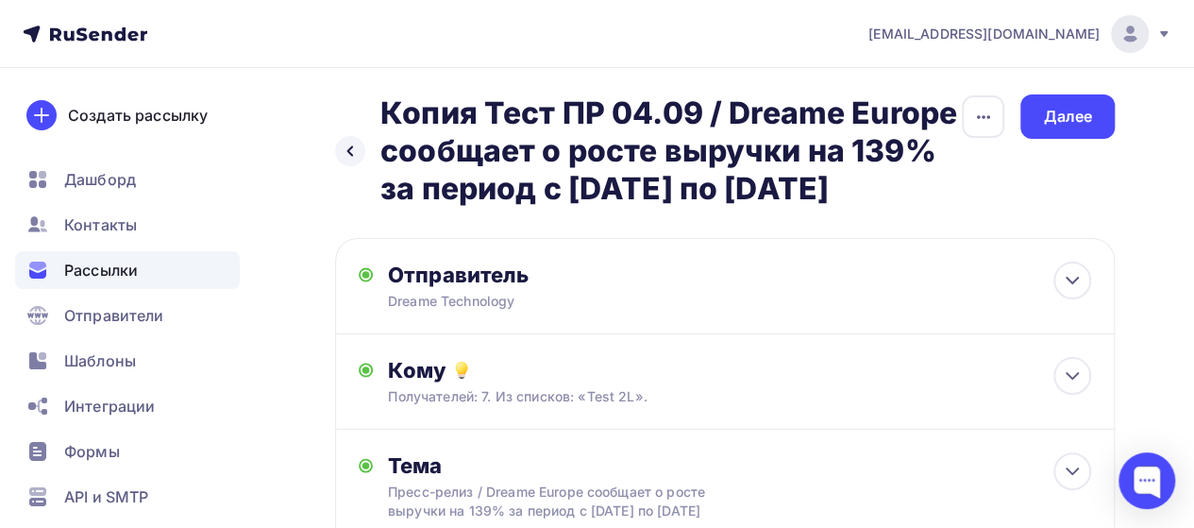
scroll to position [0, 0]
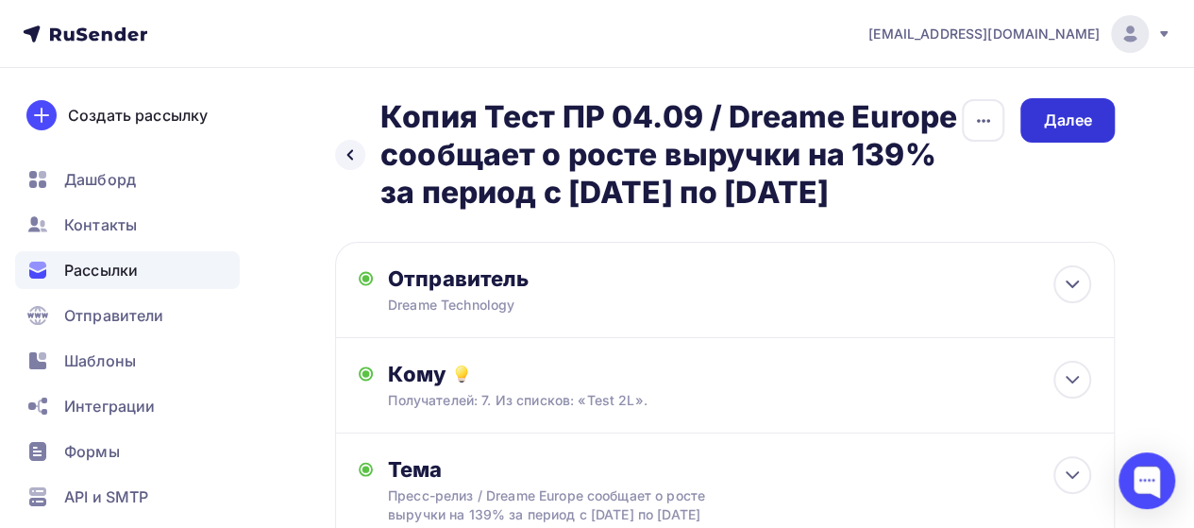
click at [1088, 128] on div "Далее" at bounding box center [1067, 121] width 49 height 22
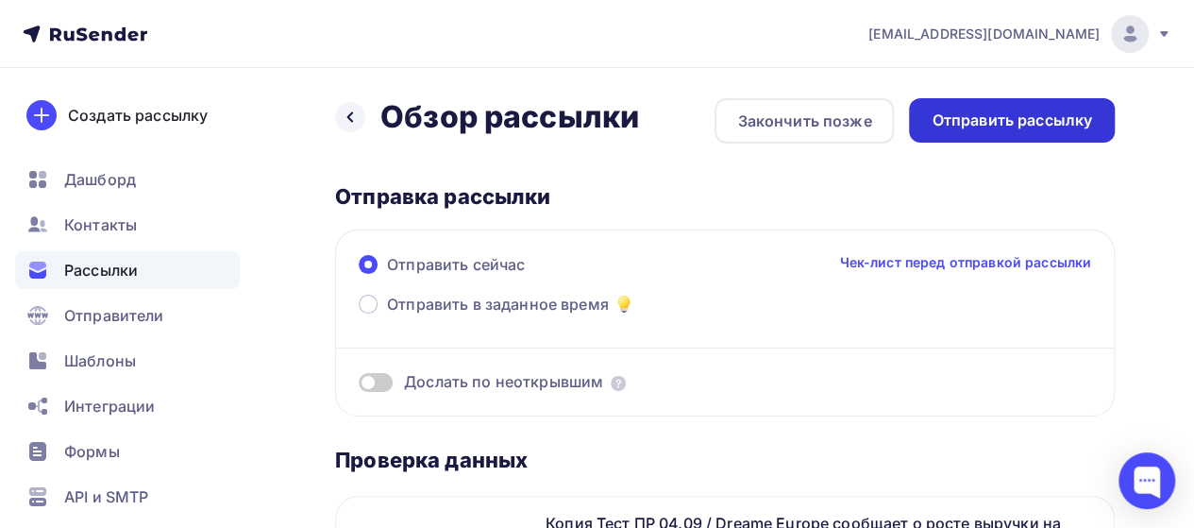
click at [1020, 119] on div "Отправить рассылку" at bounding box center [1012, 121] width 161 height 22
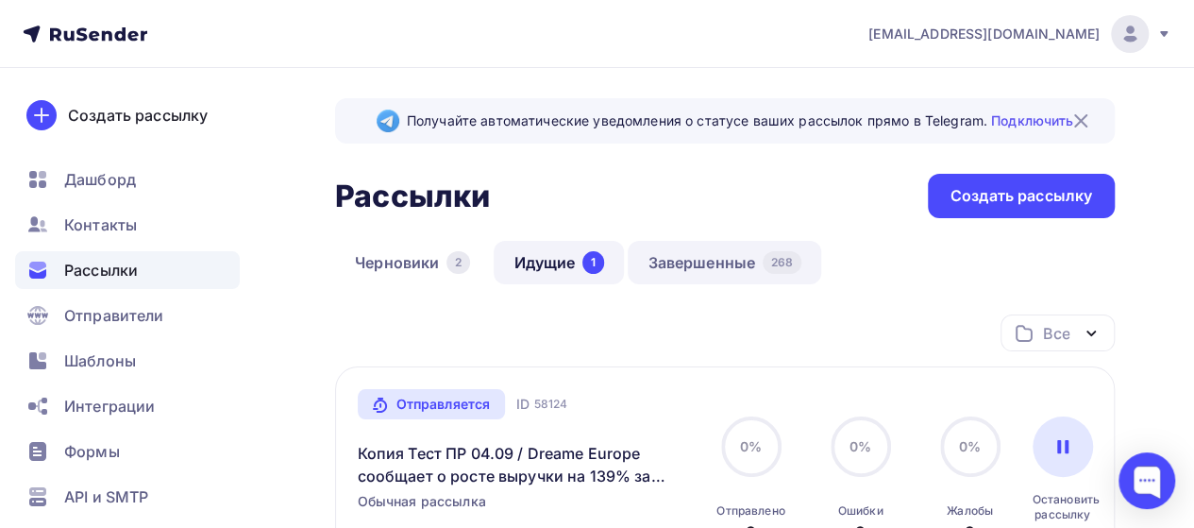
click at [718, 268] on link "Завершенные 268" at bounding box center [725, 262] width 194 height 43
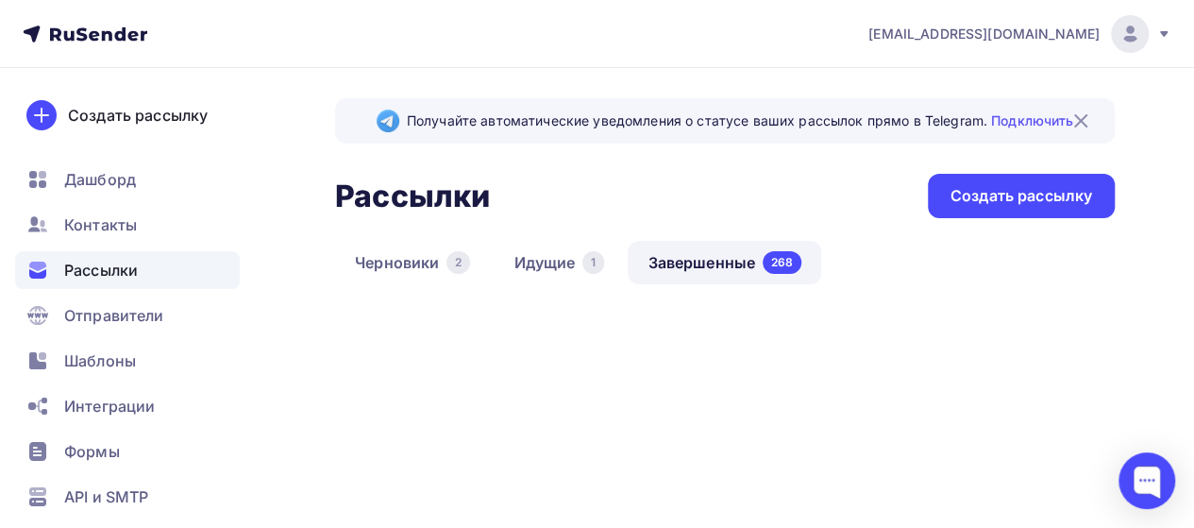
click at [558, 264] on link "Идущие 1" at bounding box center [559, 262] width 130 height 43
